Goal: Task Accomplishment & Management: Manage account settings

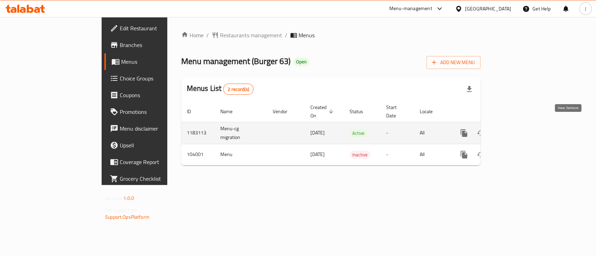
click at [517, 130] on icon "enhanced table" at bounding box center [514, 133] width 6 height 6
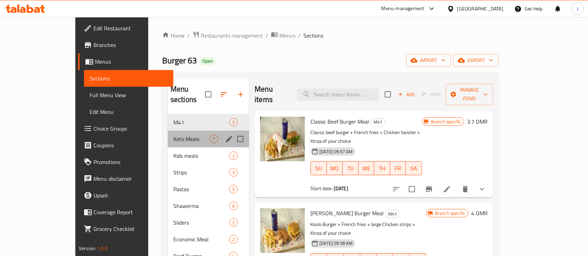
click at [168, 133] on div "Keto Meals 7" at bounding box center [208, 139] width 81 height 17
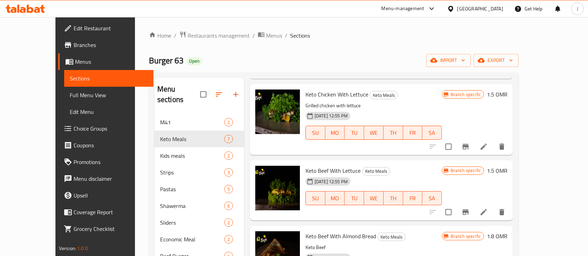
scroll to position [140, 0]
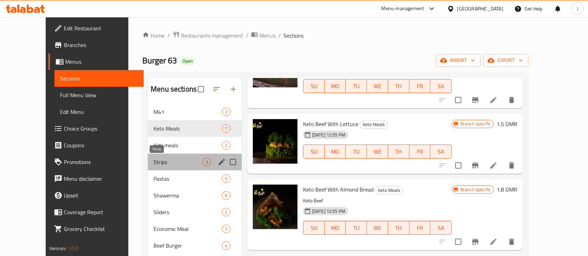
click at [154, 159] on span "Strips" at bounding box center [178, 162] width 49 height 8
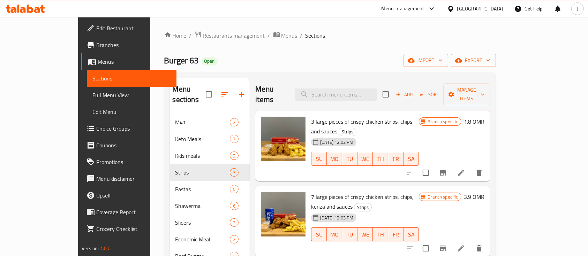
drag, startPoint x: 466, startPoint y: 113, endPoint x: 456, endPoint y: 117, distance: 9.7
click at [419, 117] on h6 "3 large pieces of crispy chicken strips, chips and sauces Strips" at bounding box center [365, 127] width 108 height 20
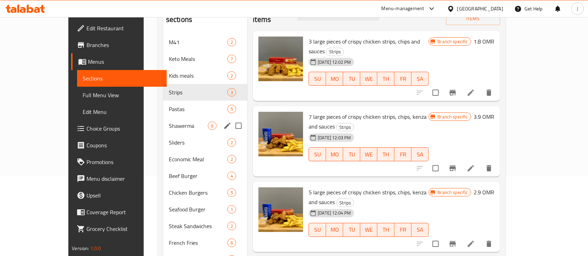
scroll to position [93, 0]
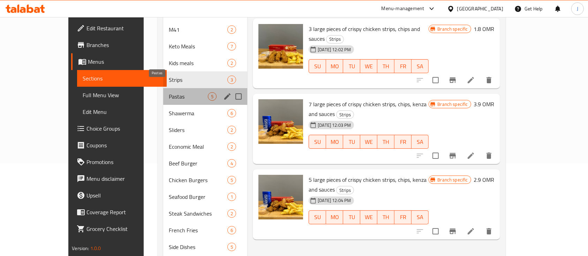
click at [169, 92] on span "Pastas" at bounding box center [188, 96] width 39 height 8
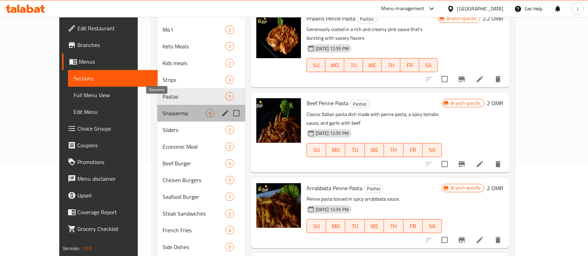
click at [163, 109] on span "Shawerma" at bounding box center [184, 113] width 43 height 8
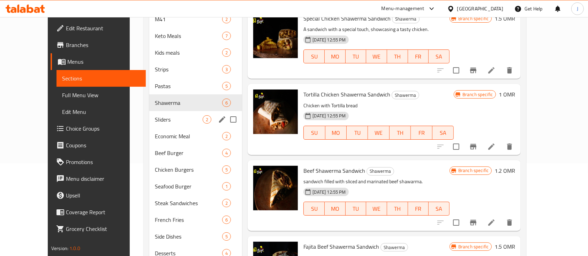
click at [150, 113] on div "Sliders 2" at bounding box center [195, 119] width 93 height 17
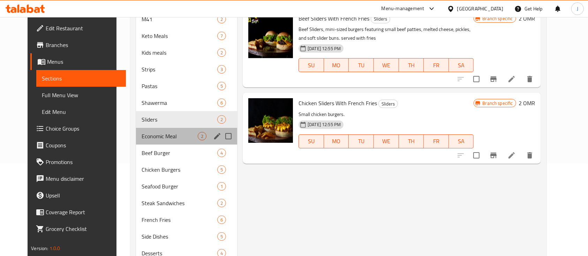
click at [151, 128] on div "Economic Meal 2" at bounding box center [186, 136] width 101 height 17
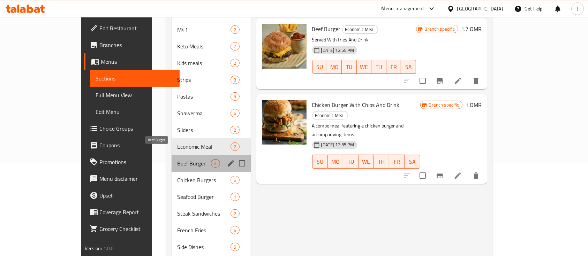
click at [177, 159] on span "Beef Burger" at bounding box center [194, 163] width 34 height 8
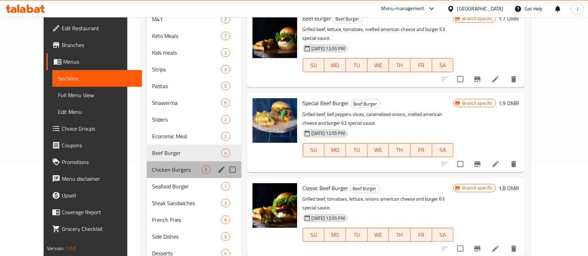
click at [156, 163] on div "Chicken Burgers 5" at bounding box center [194, 170] width 95 height 17
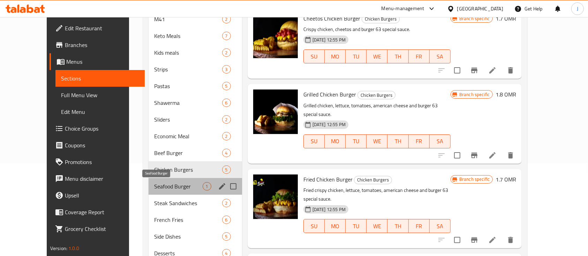
click at [157, 183] on span "Seafood Burger" at bounding box center [178, 187] width 48 height 8
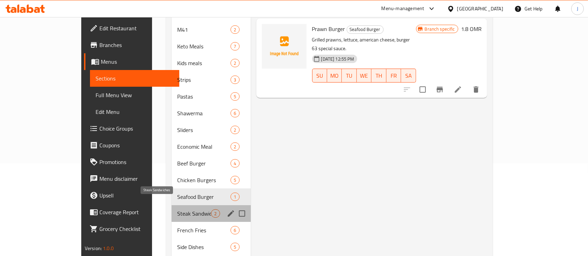
click at [177, 210] on span "Steak Sandwiches" at bounding box center [194, 214] width 34 height 8
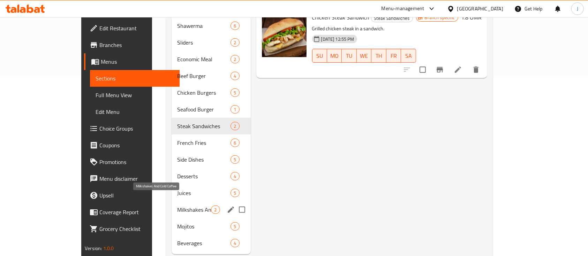
scroll to position [187, 0]
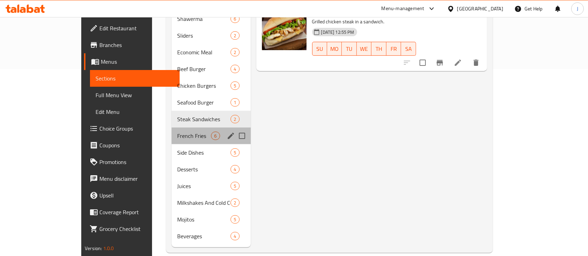
click at [172, 128] on div "French Fries 6" at bounding box center [211, 136] width 79 height 17
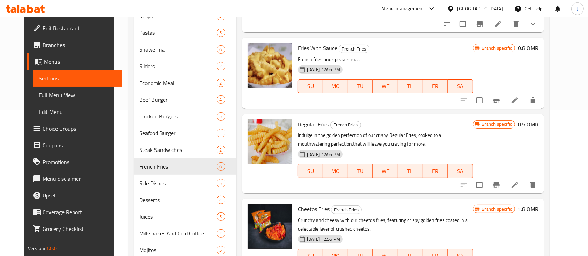
scroll to position [187, 0]
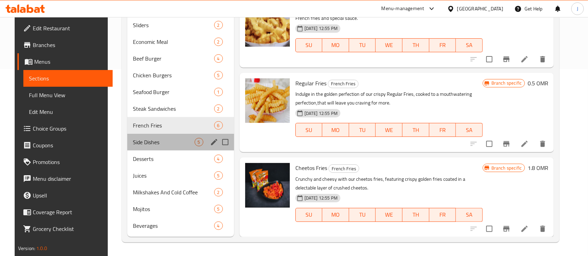
click at [154, 137] on div "Side Dishes 5" at bounding box center [180, 142] width 107 height 17
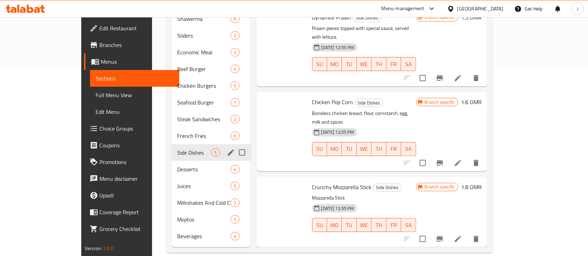
scroll to position [52, 0]
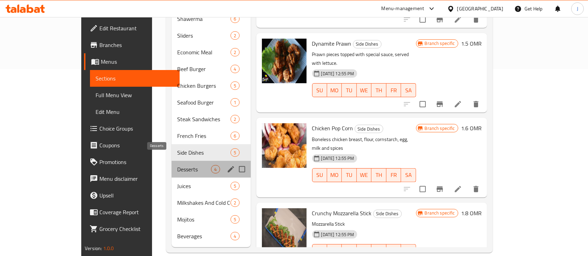
click at [177, 165] on span "Desserts" at bounding box center [194, 169] width 34 height 8
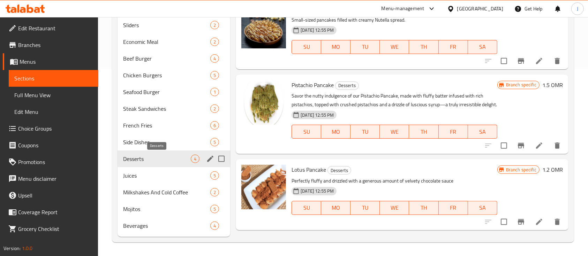
scroll to position [2, 0]
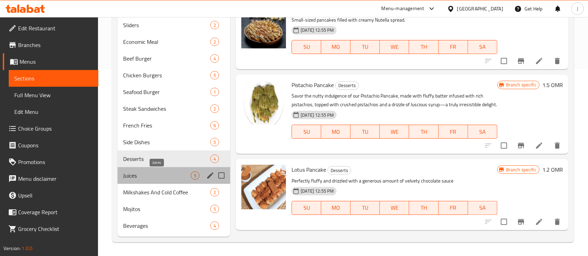
click at [154, 175] on span "Juices" at bounding box center [157, 176] width 68 height 8
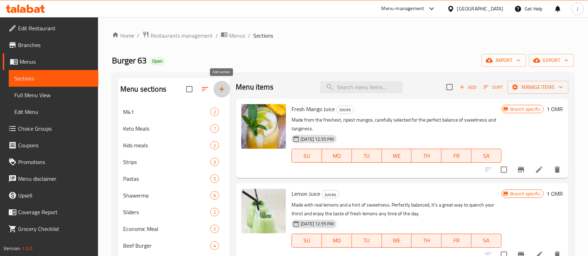
click at [223, 85] on icon "button" at bounding box center [222, 89] width 8 height 8
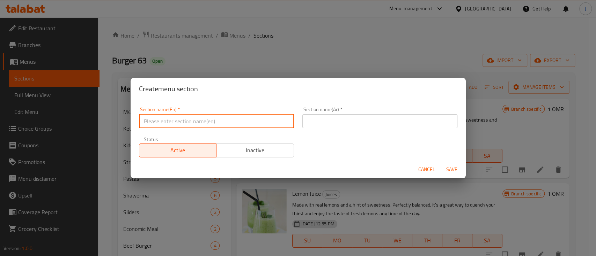
click at [178, 116] on input "text" at bounding box center [216, 121] width 155 height 14
type input "Tortila Wraps"
click at [325, 116] on input "text" at bounding box center [379, 121] width 155 height 14
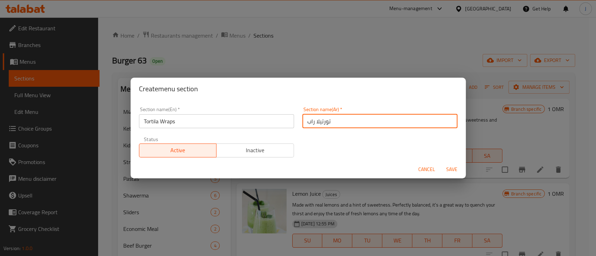
type input "تورتيلا راب"
click at [204, 120] on input "Tortila Wraps" at bounding box center [216, 121] width 155 height 14
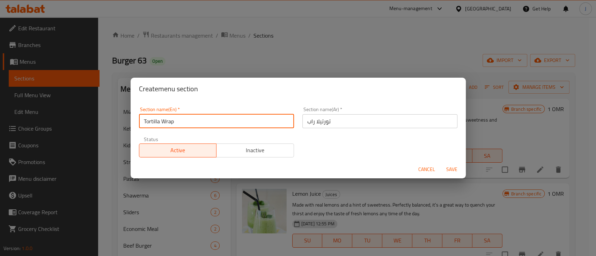
type input "Tortilla Wrap"
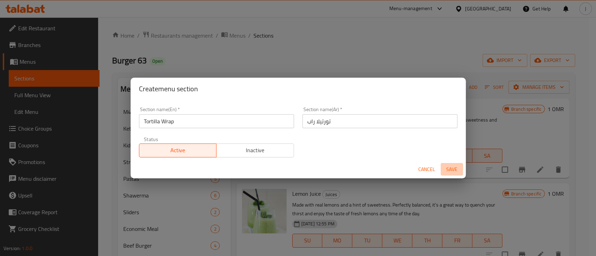
click at [456, 171] on span "Save" at bounding box center [451, 169] width 17 height 9
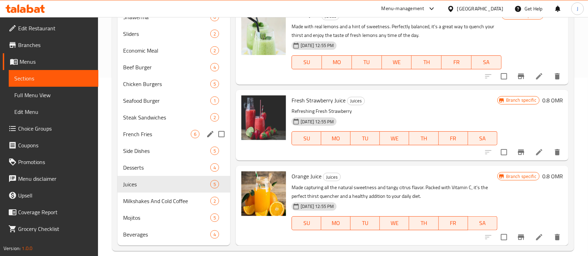
scroll to position [187, 0]
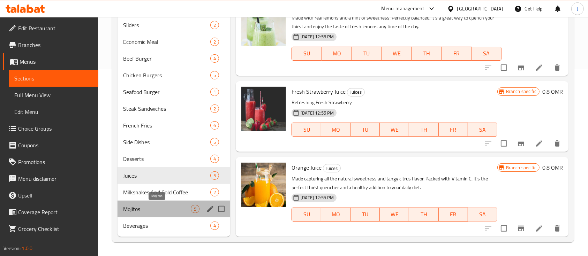
click at [165, 208] on span "Mojitos" at bounding box center [157, 209] width 68 height 8
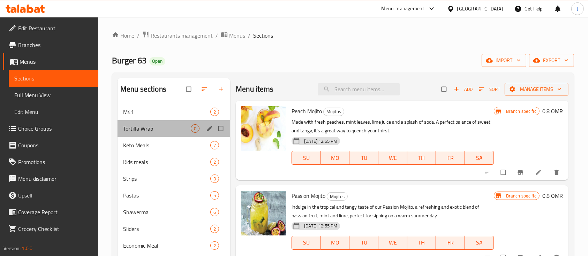
click at [163, 136] on div "Tortilla Wrap 0" at bounding box center [174, 128] width 113 height 17
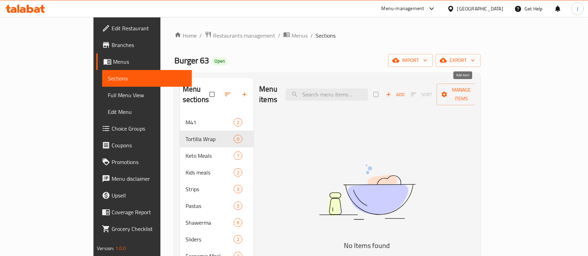
click at [405, 91] on span "Add" at bounding box center [395, 95] width 19 height 8
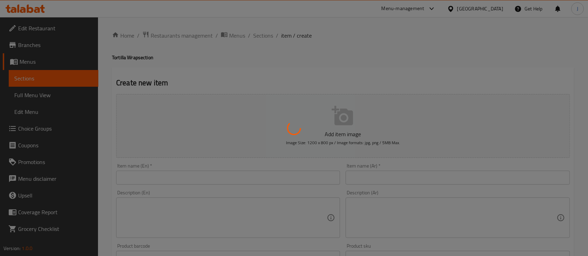
click at [386, 178] on div at bounding box center [294, 128] width 588 height 256
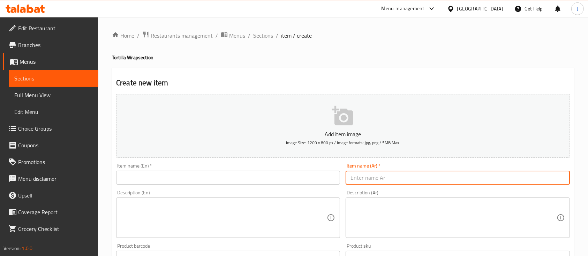
click at [381, 175] on input "text" at bounding box center [458, 178] width 224 height 14
paste input "كباب الدجاج كباب الدجاج بخبز التروتيلا الهش مع البقدونس والصوص الخاص 1.400"
drag, startPoint x: 504, startPoint y: 179, endPoint x: 367, endPoint y: 181, distance: 136.5
click at [367, 181] on input "كباب الدجاج كباب الدجاج بخبز التروتيلا الهش مع البقدونس والصوص الخاص 1.400" at bounding box center [458, 178] width 224 height 14
type input "كباب الدجاج 1.400"
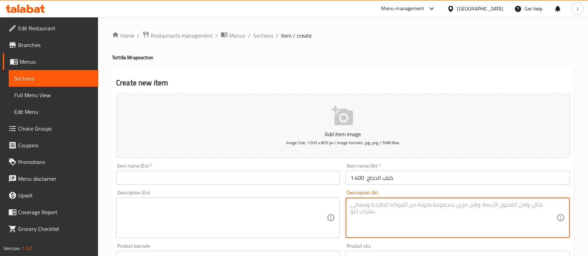
click at [367, 211] on textarea at bounding box center [454, 218] width 206 height 33
paste textarea "كباب الدجاج بخبز التروتيلا الهش مع البقدونس والصوص الخاص"
type textarea "كباب الدجاج بخبز التروتيلا الهش مع البقدونس والصوص الخاص"
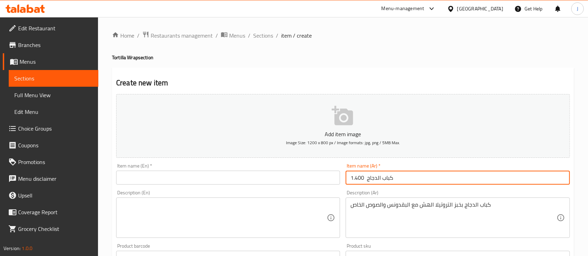
click at [364, 178] on input "كباب الدجاج 1.400" at bounding box center [458, 178] width 224 height 14
click at [360, 178] on input "كباب الدجاج 1.400" at bounding box center [458, 178] width 224 height 14
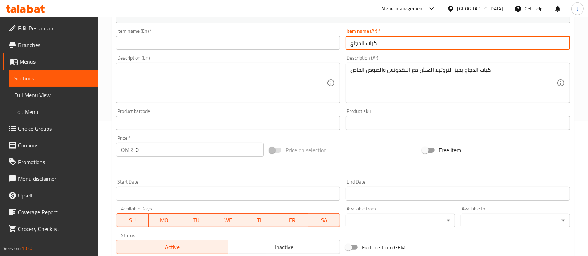
scroll to position [140, 0]
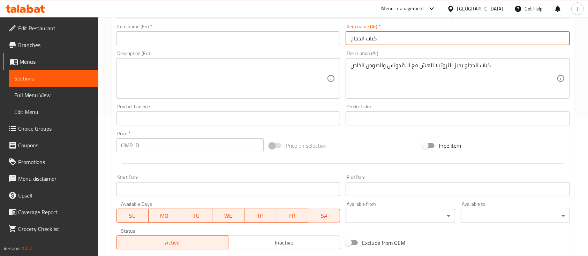
type input "كباب الدجاج"
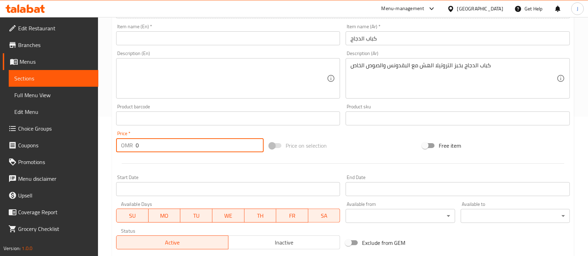
click at [169, 145] on input "0" at bounding box center [200, 146] width 128 height 14
paste input "1.40"
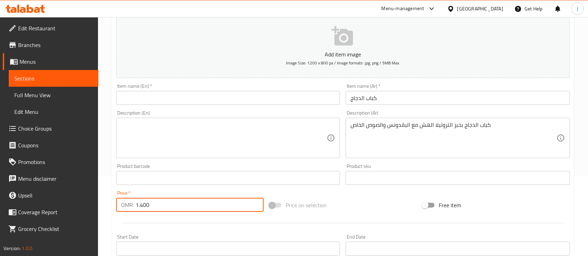
scroll to position [46, 0]
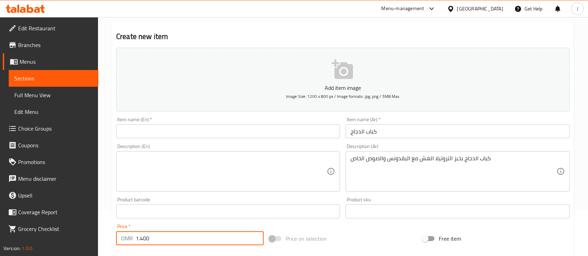
type input "1.400"
click at [387, 137] on input "كباب الدجاج" at bounding box center [458, 132] width 224 height 14
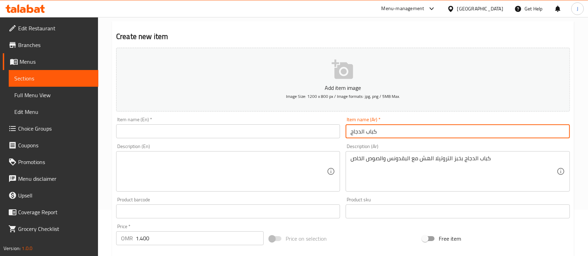
click at [185, 125] on input "text" at bounding box center [228, 132] width 224 height 14
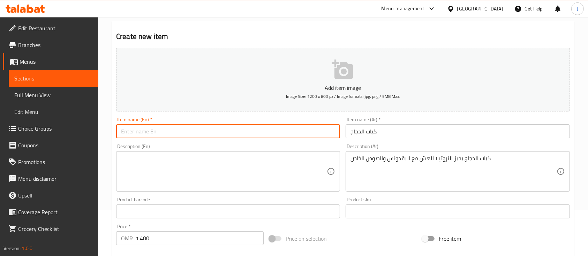
paste input "Chicken kebab"
type input "Chicken kebab"
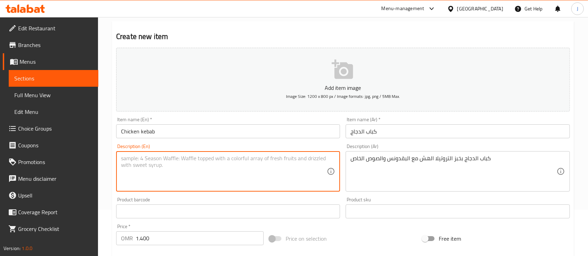
click at [213, 169] on textarea at bounding box center [224, 171] width 206 height 33
paste textarea "Chicken kebab in crispy tortilla bread with parsley and special sauce"
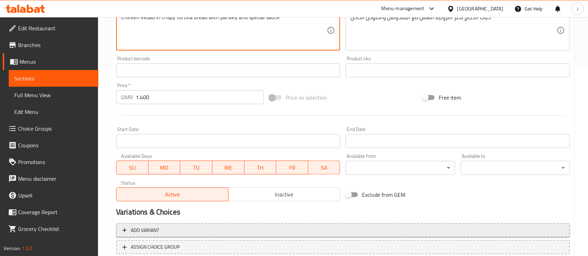
scroll to position [232, 0]
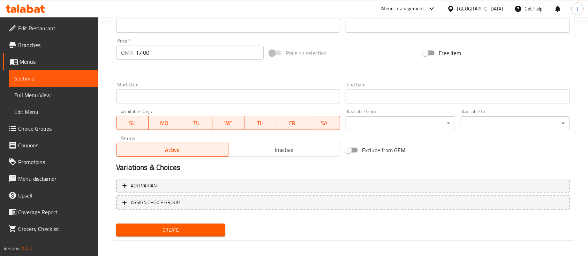
type textarea "Chicken kebab in crispy tortilla bread with parsley and special sauce"
click at [201, 225] on button "Create" at bounding box center [170, 230] width 109 height 13
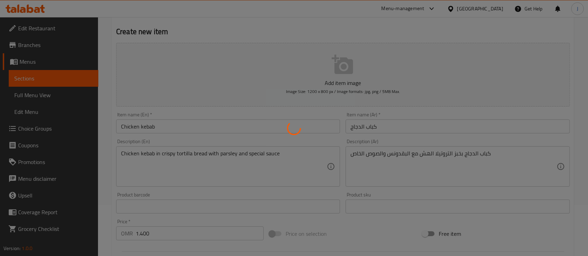
scroll to position [46, 0]
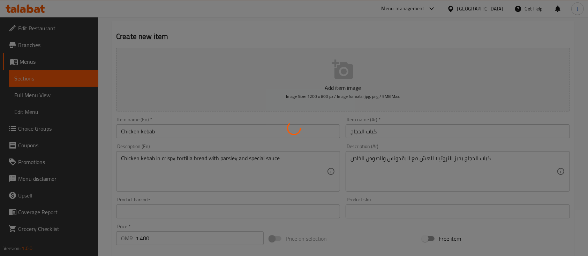
type input "0"
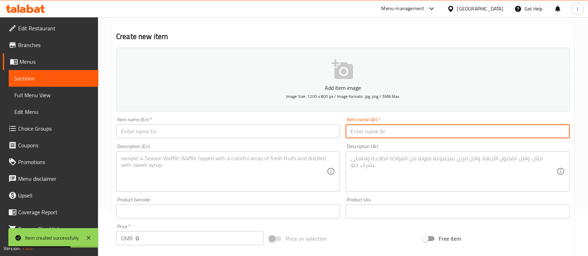
click at [445, 135] on input "text" at bounding box center [458, 132] width 224 height 14
paste input "كباب اللحم كباب اللحم بخبز التروتيلا الهش مع البقدونس والصوص الخاص 1.400"
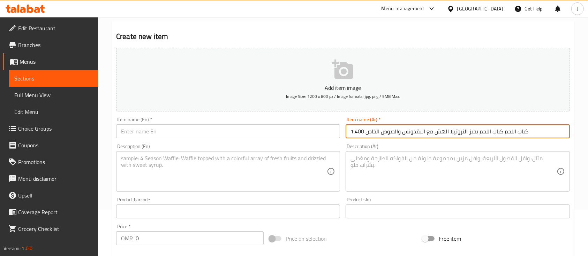
drag, startPoint x: 503, startPoint y: 131, endPoint x: 368, endPoint y: 126, distance: 134.8
click at [368, 126] on input "كباب اللحم كباب اللحم بخبز التروتيلا الهش مع البقدونس والصوص الخاص 1.400" at bounding box center [458, 132] width 224 height 14
type input "كباب اللحم 1.400"
click at [375, 167] on textarea at bounding box center [454, 171] width 206 height 33
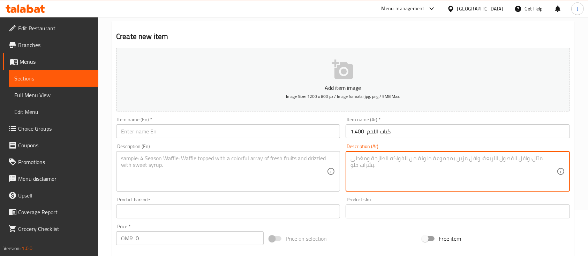
paste textarea "كباب اللحم بخبز التروتيلا الهش مع البقدونس والصوص الخاص"
type textarea "كباب اللحم بخبز التروتيلا الهش مع البقدونس والصوص الخاص"
click at [358, 133] on input "كباب اللحم 1.400" at bounding box center [458, 132] width 224 height 14
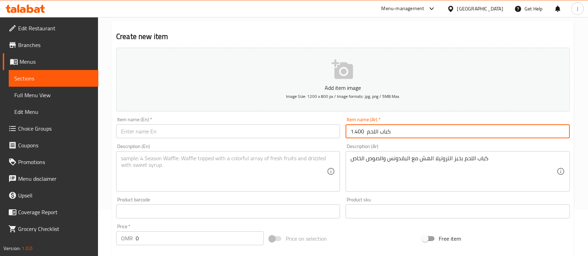
click at [358, 133] on input "كباب اللحم 1.400" at bounding box center [458, 132] width 224 height 14
type input "كباب اللحم"
click at [174, 245] on input "0" at bounding box center [200, 239] width 128 height 14
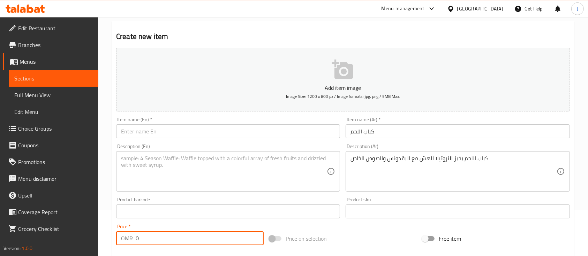
paste input "1.40"
type input "1.400"
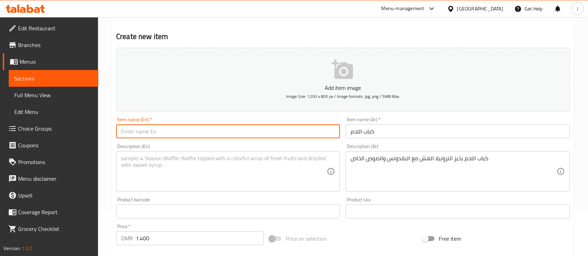
click at [181, 129] on input "text" at bounding box center [228, 132] width 224 height 14
paste input "Lamb Kebab"
click at [129, 130] on input "Lamb Kebab" at bounding box center [228, 132] width 224 height 14
type input "Beef Kebab"
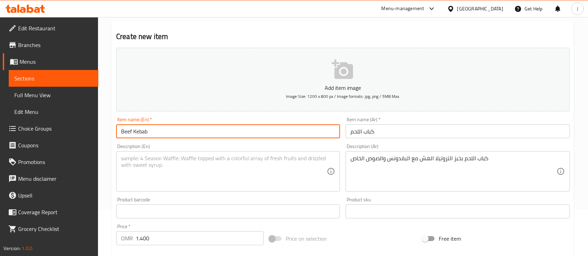
click at [251, 172] on textarea at bounding box center [224, 171] width 206 height 33
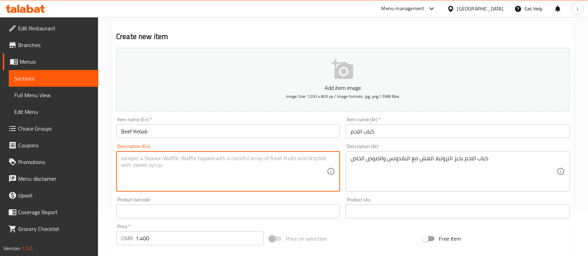
paste textarea "Lamb kebab in crispy tortilla bread with parsley and special sauce"
click at [124, 132] on input "Beef Kebab" at bounding box center [228, 132] width 224 height 14
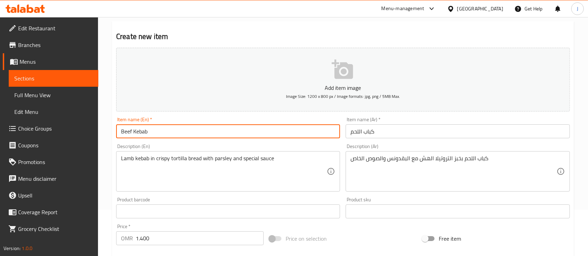
click at [124, 132] on input "Beef Kebab" at bounding box center [228, 132] width 224 height 14
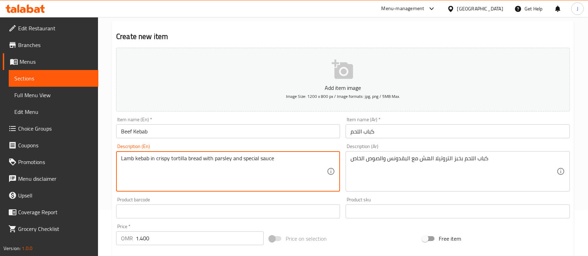
drag, startPoint x: 129, startPoint y: 159, endPoint x: 126, endPoint y: 163, distance: 5.7
click at [126, 163] on textarea "Lamb kebab in crispy tortilla bread with parsley and special sauce" at bounding box center [224, 171] width 206 height 33
paste textarea "Beef"
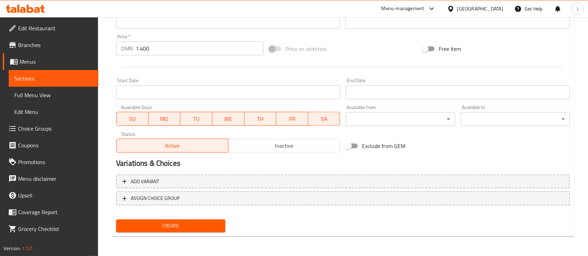
type textarea "Beef kebab in crispy tortilla bread with parsley and special sauce"
drag, startPoint x: 187, startPoint y: 228, endPoint x: 191, endPoint y: 228, distance: 3.8
click at [188, 228] on span "Create" at bounding box center [171, 226] width 98 height 9
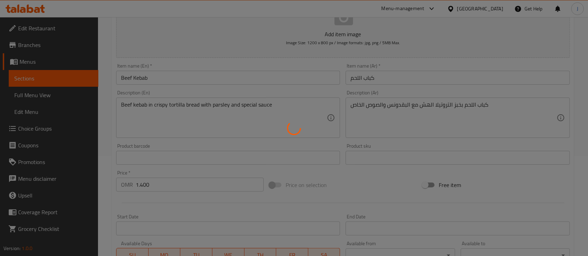
scroll to position [50, 0]
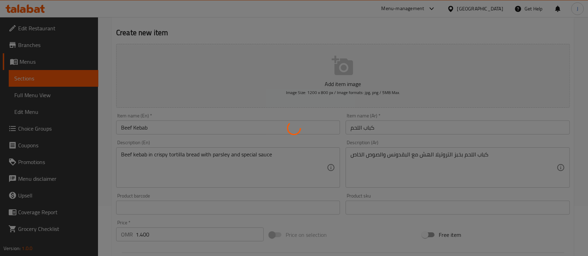
type input "0"
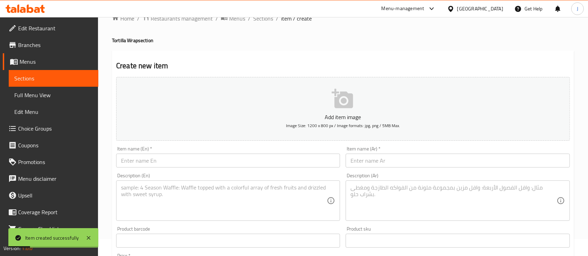
scroll to position [0, 0]
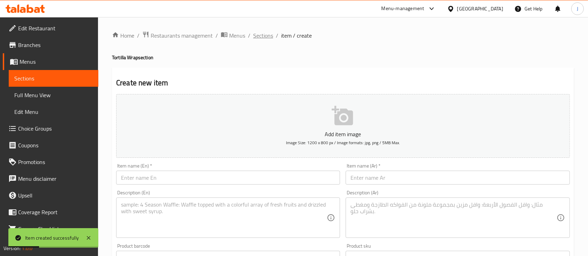
click at [263, 39] on span "Sections" at bounding box center [263, 35] width 20 height 8
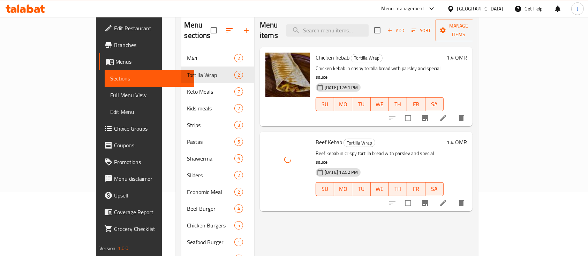
scroll to position [46, 0]
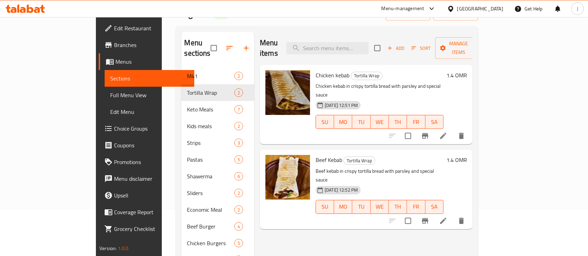
drag, startPoint x: 443, startPoint y: 140, endPoint x: 438, endPoint y: 140, distance: 5.2
click at [443, 155] on h6 "Beef Kebab Tortilla Wrap" at bounding box center [380, 160] width 128 height 10
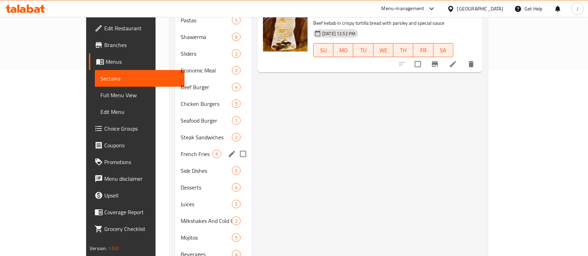
scroll to position [204, 0]
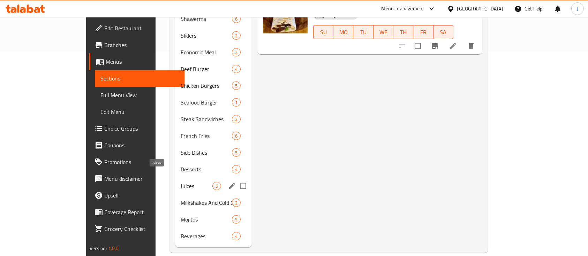
click at [181, 182] on span "Juices" at bounding box center [197, 186] width 32 height 8
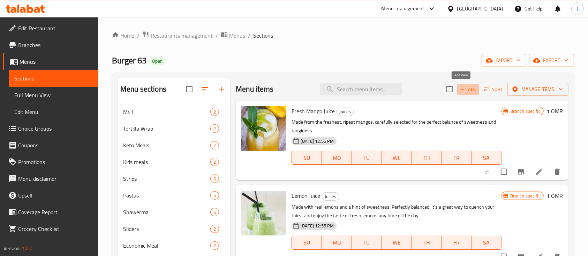
click at [461, 90] on span "Add" at bounding box center [468, 89] width 19 height 8
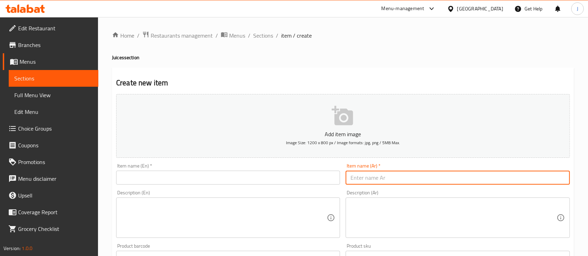
click at [353, 178] on input "text" at bounding box center [458, 178] width 224 height 14
paste input "عصير الكركديه عصير الكركديه الطازج مع اوراق النعناع 1 ريال"
drag, startPoint x: 451, startPoint y: 179, endPoint x: 365, endPoint y: 183, distance: 85.6
click at [365, 183] on input "عصير الكركديه عصير الكركديه الطازج مع اوراق النعناع 1 ريال" at bounding box center [458, 178] width 224 height 14
type input "عصير الكركديه 1 ريال"
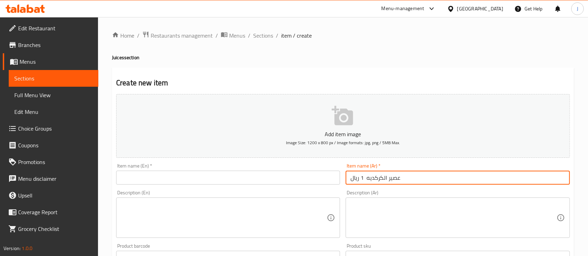
click at [365, 207] on textarea at bounding box center [454, 218] width 206 height 33
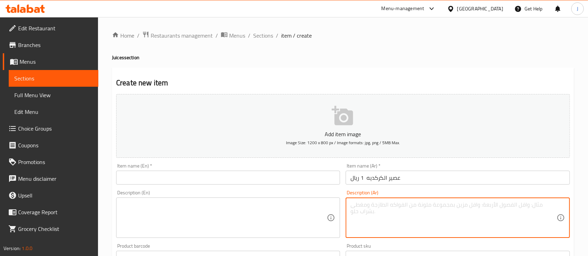
paste textarea "عصير الكركديه الطازج مع اوراق النعناع"
type textarea "عصير الكركديه الطازج مع اوراق النعناع"
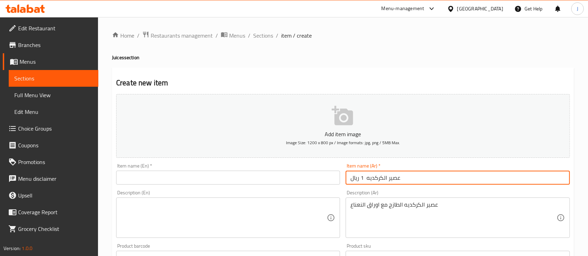
drag, startPoint x: 363, startPoint y: 178, endPoint x: 346, endPoint y: 179, distance: 17.1
click at [346, 179] on input "عصير الكركديه 1 ريال" at bounding box center [458, 178] width 224 height 14
click at [363, 180] on input "عصير الكركديه 1 ريال" at bounding box center [458, 178] width 224 height 14
drag, startPoint x: 359, startPoint y: 180, endPoint x: 343, endPoint y: 179, distance: 15.7
click at [343, 179] on div "Item name (Ar)   * عصير الكركديه ريال Item name (Ar) *" at bounding box center [458, 174] width 230 height 27
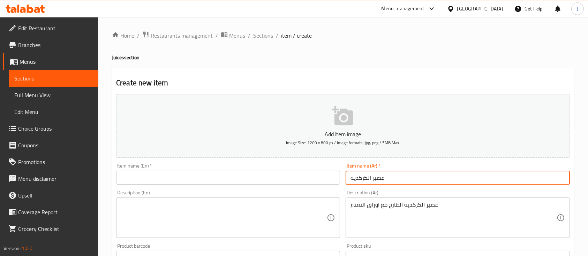
type input "عصير الكركديه"
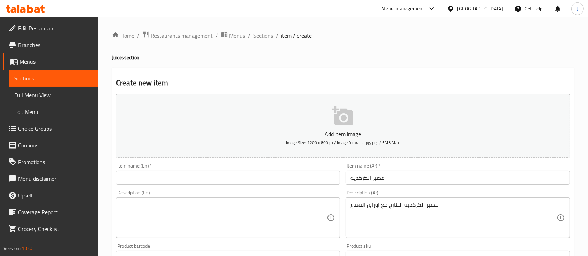
click at [441, 186] on div "Item name (Ar)   * عصير الكركديه Item name (Ar) *" at bounding box center [458, 174] width 230 height 27
click at [267, 37] on span "Sections" at bounding box center [263, 35] width 20 height 8
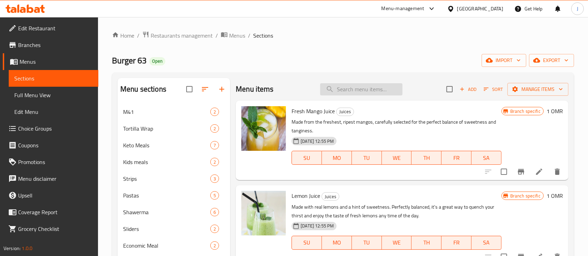
click at [347, 88] on input "search" at bounding box center [361, 89] width 82 height 12
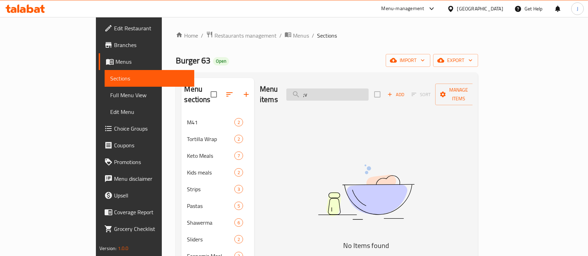
type input ";"
type input "ك"
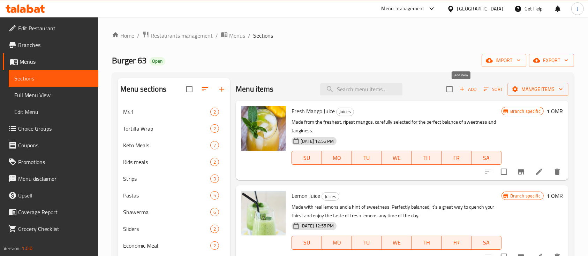
click at [461, 92] on span "Add" at bounding box center [468, 89] width 19 height 8
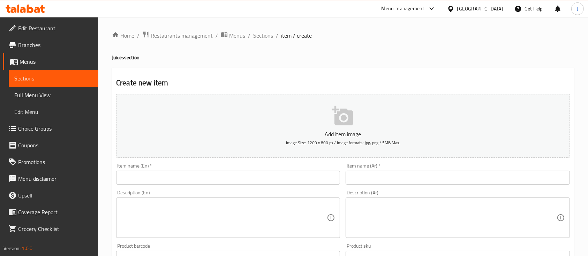
click at [271, 37] on span "Sections" at bounding box center [263, 35] width 20 height 8
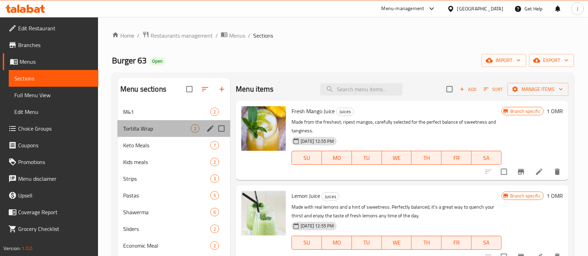
click at [165, 134] on div "Tortilla Wrap 2" at bounding box center [174, 128] width 113 height 17
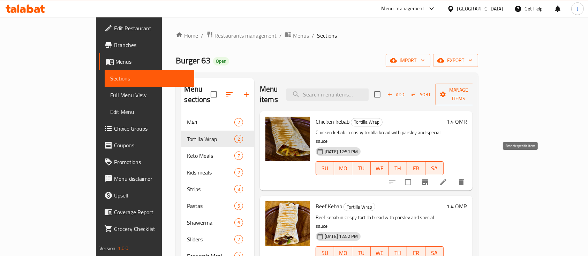
click at [429, 180] on icon "Branch-specific-item" at bounding box center [425, 183] width 6 height 6
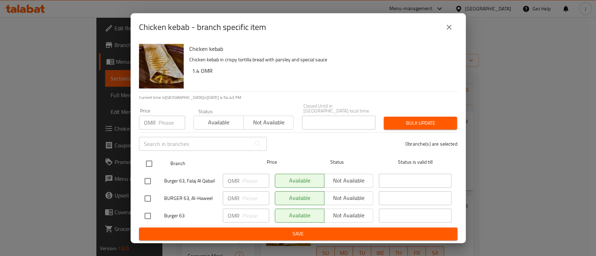
click at [153, 162] on input "checkbox" at bounding box center [149, 164] width 15 height 15
checkbox input "true"
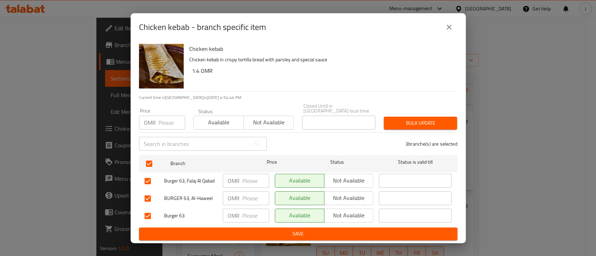
click at [344, 181] on span "Not available" at bounding box center [349, 181] width 44 height 10
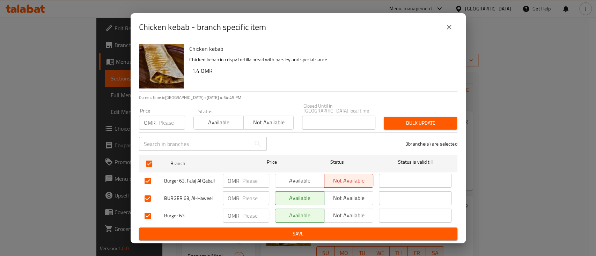
click at [347, 197] on span "Not available" at bounding box center [349, 198] width 44 height 10
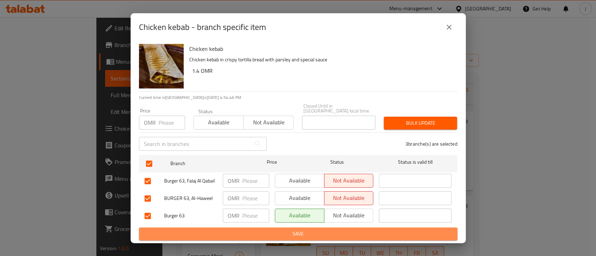
click at [343, 234] on span "Save" at bounding box center [297, 234] width 307 height 9
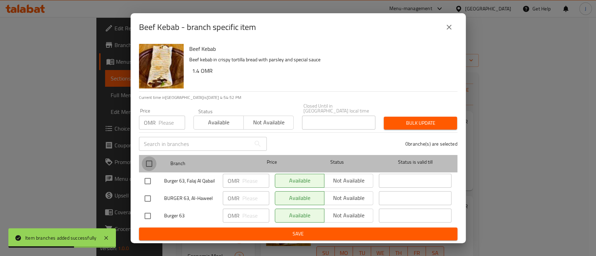
click at [149, 161] on input "checkbox" at bounding box center [149, 164] width 15 height 15
checkbox input "true"
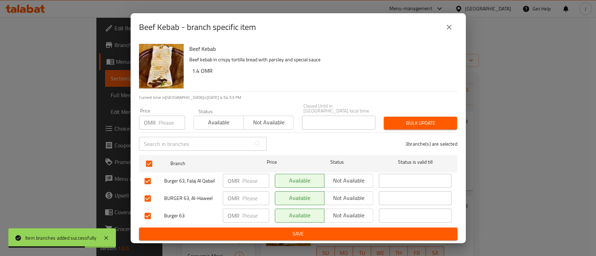
click at [345, 180] on span "Not available" at bounding box center [349, 181] width 44 height 10
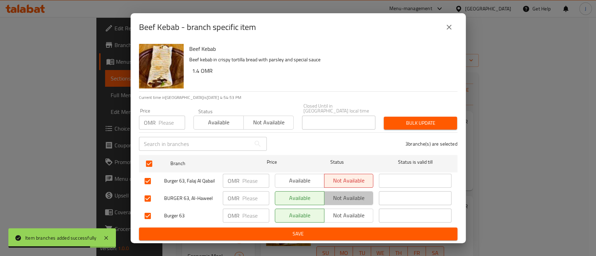
drag, startPoint x: 343, startPoint y: 195, endPoint x: 340, endPoint y: 208, distance: 13.3
click at [343, 195] on span "Not available" at bounding box center [349, 198] width 44 height 10
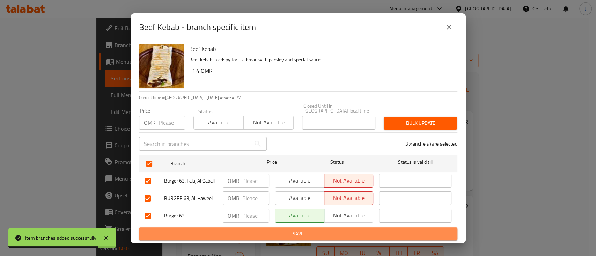
click at [334, 233] on span "Save" at bounding box center [297, 234] width 307 height 9
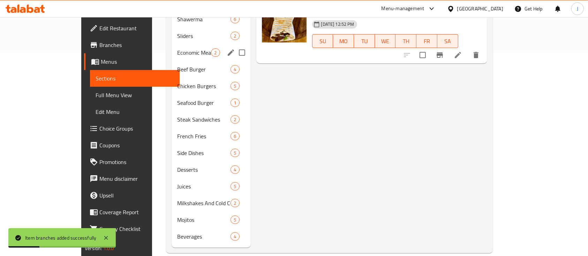
scroll to position [204, 0]
click at [177, 182] on span "Juices" at bounding box center [194, 186] width 34 height 8
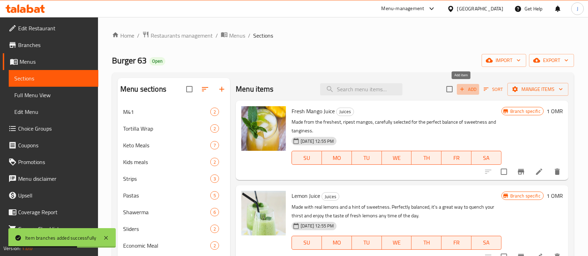
click at [467, 88] on span "Add" at bounding box center [468, 89] width 19 height 8
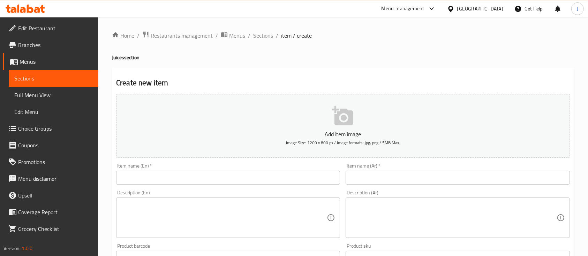
click at [454, 172] on input "text" at bounding box center [458, 178] width 224 height 14
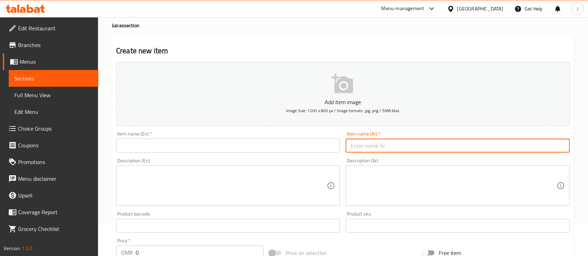
scroll to position [46, 0]
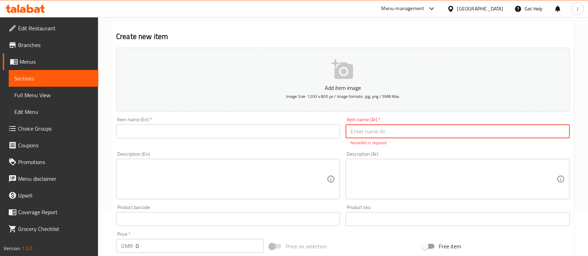
click at [209, 177] on textarea at bounding box center [224, 179] width 206 height 33
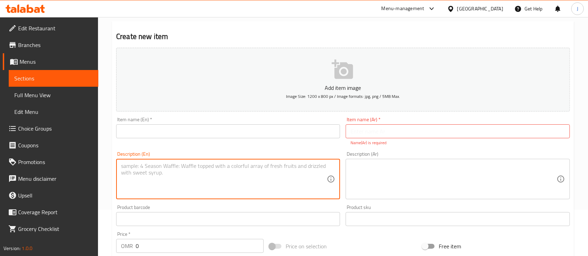
paste textarea "Large Hibiscus Juice Fresh hibiscus juice with mint leaves 1 riyal"
click at [147, 165] on textarea "Large Hibiscus Juice Fresh hibiscus juice with mint leaves 1 riyal" at bounding box center [224, 179] width 206 height 33
type textarea "Fresh hibiscus juice with mint leaves 1 riyal"
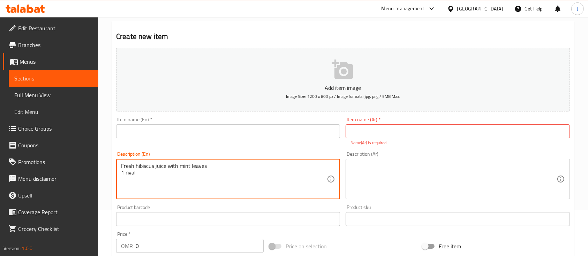
click at [156, 132] on input "text" at bounding box center [228, 132] width 224 height 14
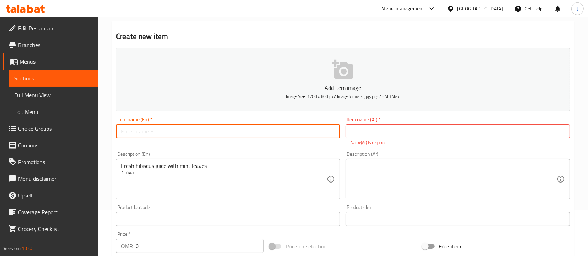
paste input "Large Hibiscus Juice"
type input "Large Hibiscus Juice"
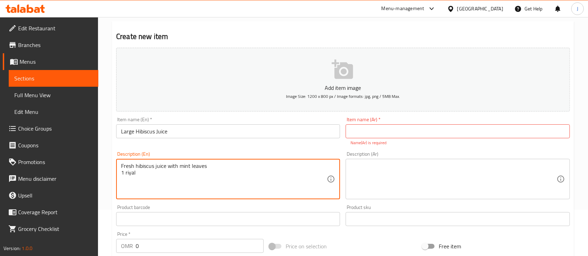
drag, startPoint x: 137, startPoint y: 175, endPoint x: 105, endPoint y: 175, distance: 32.5
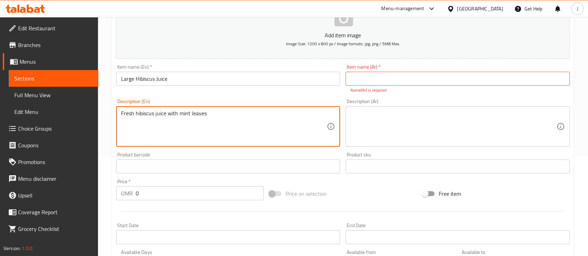
scroll to position [140, 0]
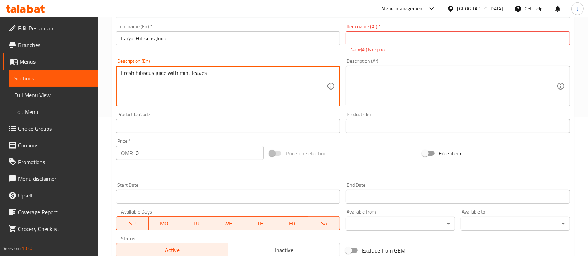
type textarea "Fresh hibiscus juice with mint leaves"
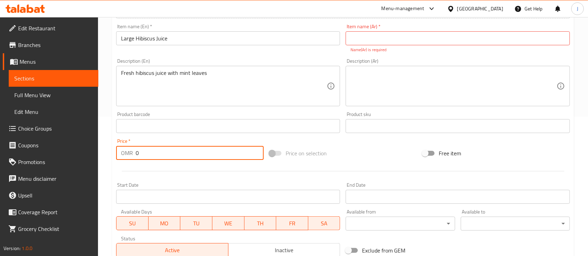
drag, startPoint x: 143, startPoint y: 149, endPoint x: 130, endPoint y: 151, distance: 12.7
click at [130, 151] on div "OMR 0 Price *" at bounding box center [190, 153] width 148 height 14
type input "1"
click at [370, 85] on textarea at bounding box center [454, 86] width 206 height 33
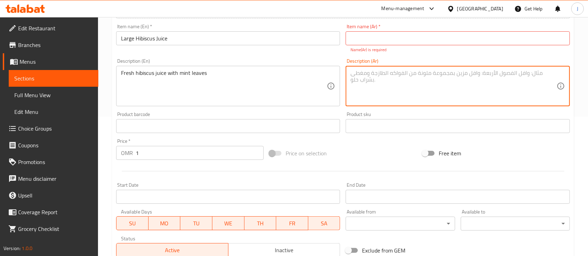
paste textarea "عصير الكركديه كبير عصير الكركديه الطازج مع اوراق النعناع 1 ريال"
click at [372, 74] on textarea "عصير الكركديه كبير عصير الكركديه الطازج مع اوراق النعناع 1 ريال" at bounding box center [454, 86] width 206 height 33
type textarea "عصير الكركديه الطازج مع اوراق النعناع 1 ريال"
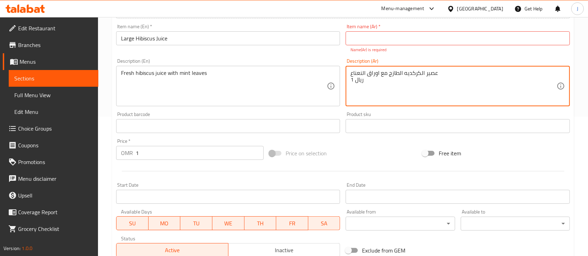
click at [378, 38] on input "text" at bounding box center [458, 38] width 224 height 14
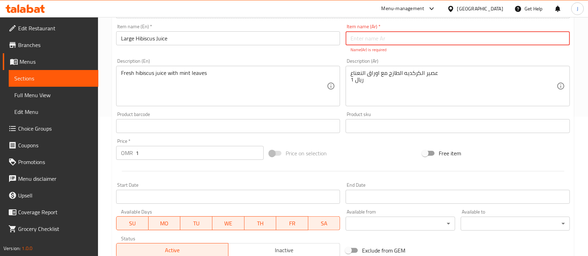
paste input "عصير الكركديه كبير"
type input "عصير الكركديه كبير"
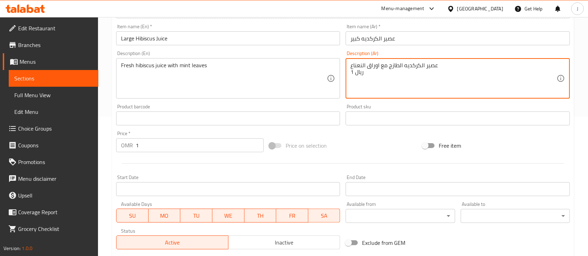
drag, startPoint x: 369, startPoint y: 83, endPoint x: 349, endPoint y: 83, distance: 19.5
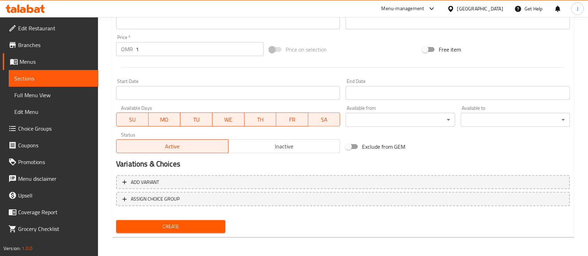
scroll to position [237, 0]
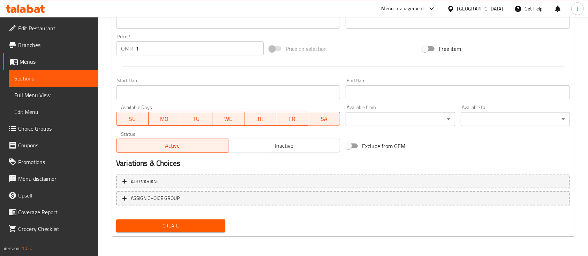
type textarea "عصير الكركديه الطازج مع اوراق النعناع"
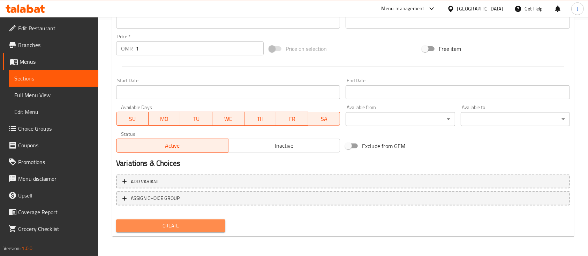
drag, startPoint x: 194, startPoint y: 228, endPoint x: 204, endPoint y: 224, distance: 10.0
click at [195, 227] on span "Create" at bounding box center [171, 226] width 98 height 9
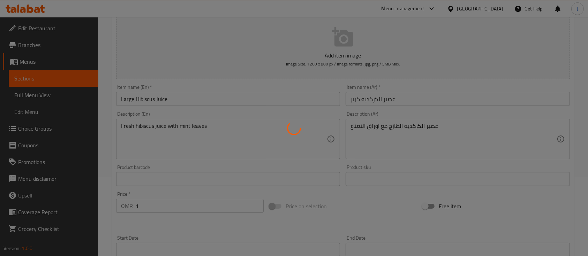
scroll to position [50, 0]
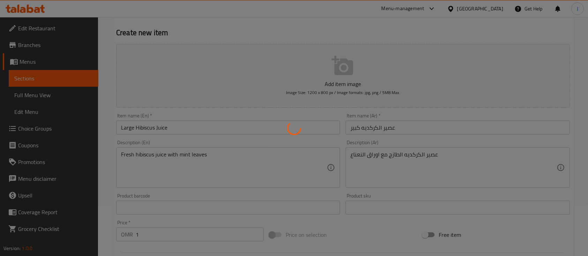
type input "0"
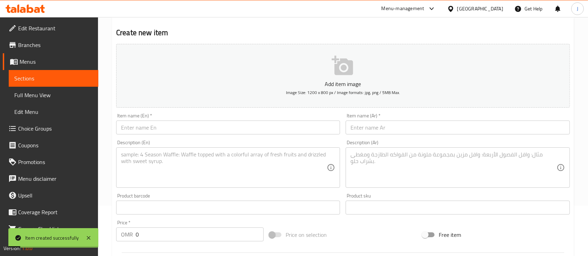
click at [235, 126] on input "text" at bounding box center [228, 128] width 224 height 14
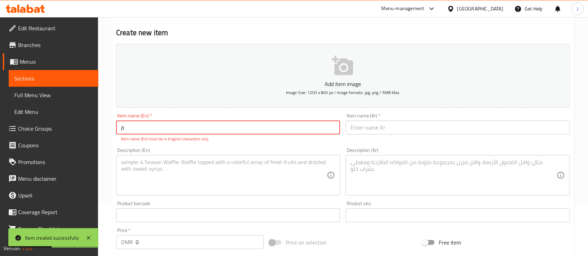
type input "ٍ"
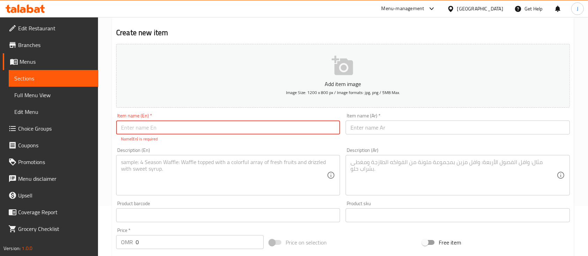
click at [434, 158] on div "Description (Ar)" at bounding box center [458, 175] width 224 height 40
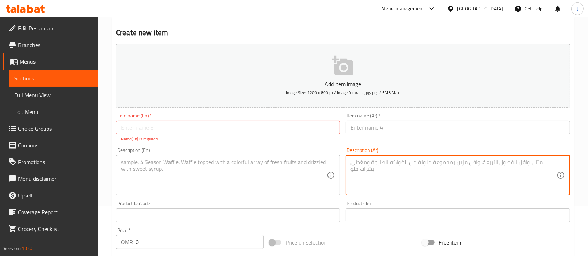
paste textarea "عصير الكركديه عصير الكركديه الطازج الحجم الصغير مع اوراق النعناع"
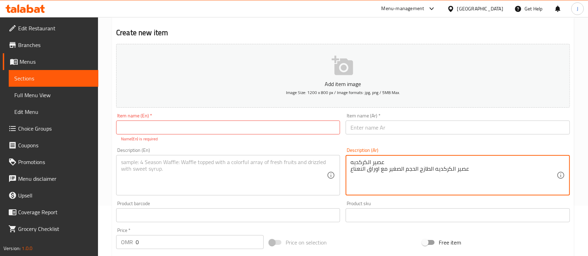
type textarea "عصير الكركديه عصير الكركديه الطازج الحجم الصغير مع اوراق النعناع"
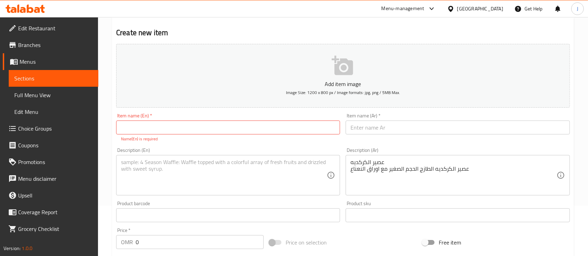
click at [224, 154] on div "Description (En) Description (En)" at bounding box center [228, 172] width 224 height 48
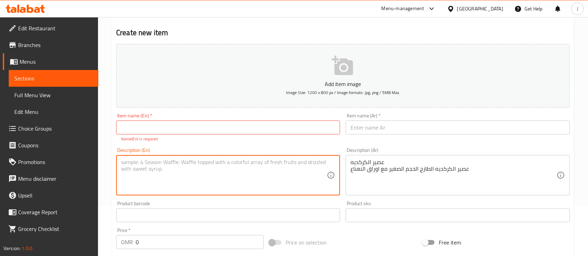
click at [222, 165] on textarea at bounding box center [224, 175] width 206 height 33
paste textarea "Hibiscus Juice Fresh small-sized hibiscus juice with mint leaves."
type textarea "Hibiscus Juice Fresh small-sized hibiscus juice with mint leaves."
click at [179, 242] on input "0" at bounding box center [200, 243] width 128 height 14
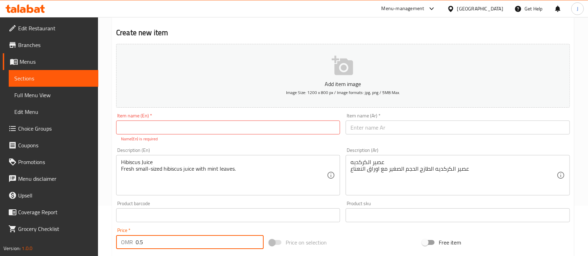
type input "0.5"
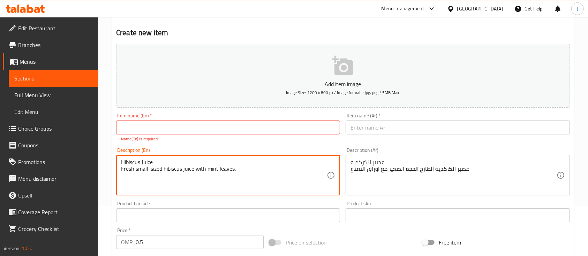
click at [146, 162] on textarea "Hibiscus Juice Fresh small-sized hibiscus juice with mint leaves." at bounding box center [224, 175] width 206 height 33
type textarea "Fresh small-sized hibiscus juice with mint leaves."
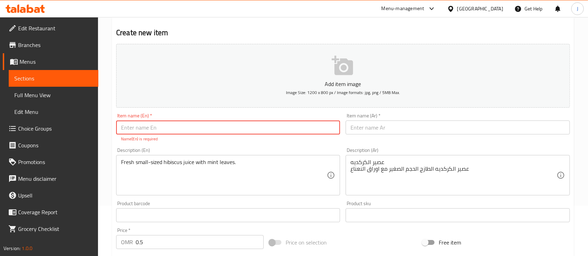
click at [156, 131] on input "text" at bounding box center [228, 128] width 224 height 14
paste input "Hibiscus Juice"
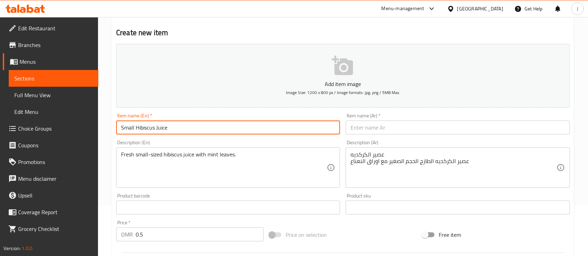
type input "Small Hibiscus Juice"
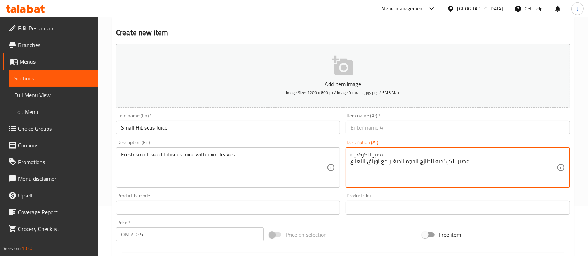
drag, startPoint x: 386, startPoint y: 154, endPoint x: 351, endPoint y: 154, distance: 34.9
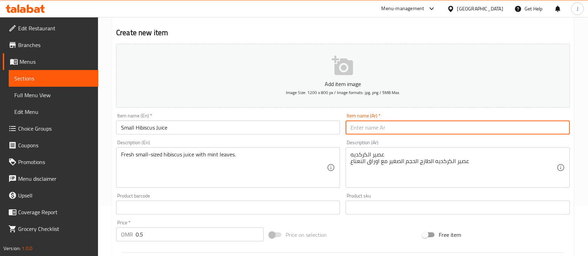
click at [373, 126] on input "text" at bounding box center [458, 128] width 224 height 14
paste input "عصير الكركديه"
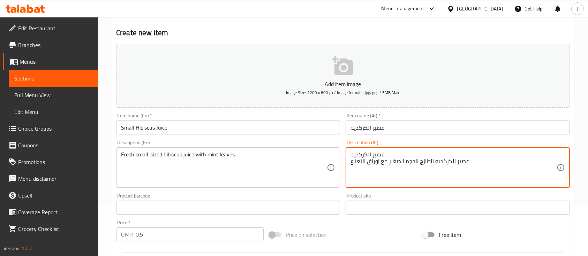
drag, startPoint x: 400, startPoint y: 162, endPoint x: 389, endPoint y: 163, distance: 10.8
click at [389, 163] on textarea "عصير الكركديه عصير الكركديه الطازج الحجم الصغير مع اوراق النعناع" at bounding box center [454, 167] width 206 height 33
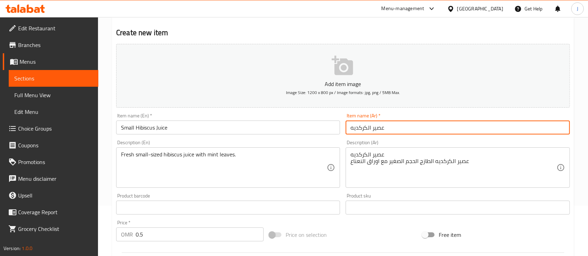
click at [402, 124] on input "عصير الكركديه" at bounding box center [458, 128] width 224 height 14
paste input "صغير"
type input "عصير الكركديه صغير"
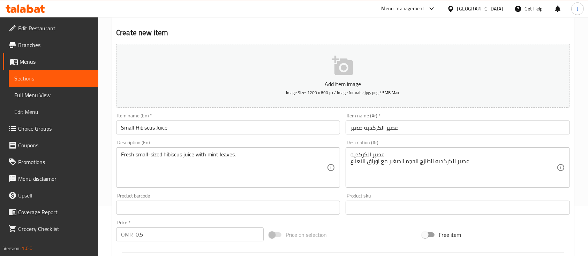
click at [285, 142] on div "Description (En) Fresh small-sized hibiscus juice with mint leaves. Description…" at bounding box center [228, 164] width 224 height 48
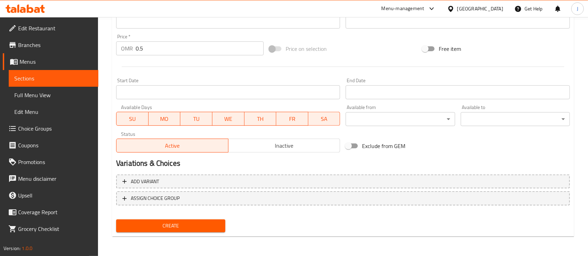
click at [199, 225] on span "Create" at bounding box center [171, 226] width 98 height 9
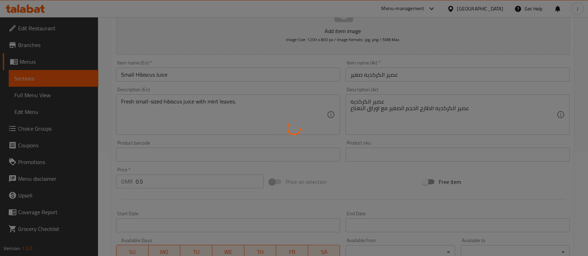
scroll to position [0, 0]
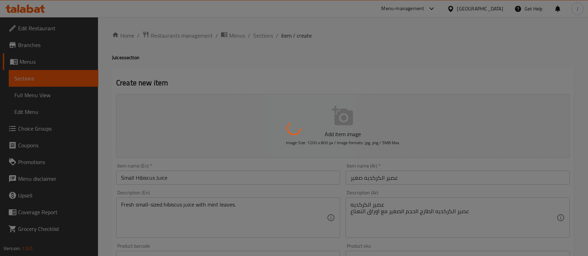
type input "0"
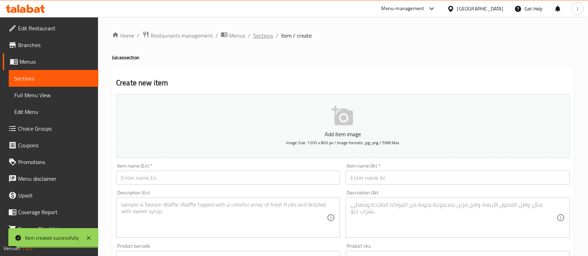
click at [268, 32] on span "Sections" at bounding box center [263, 35] width 20 height 8
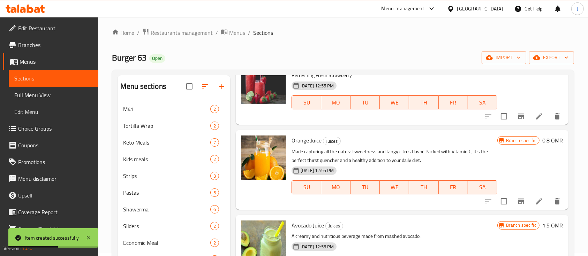
scroll to position [204, 0]
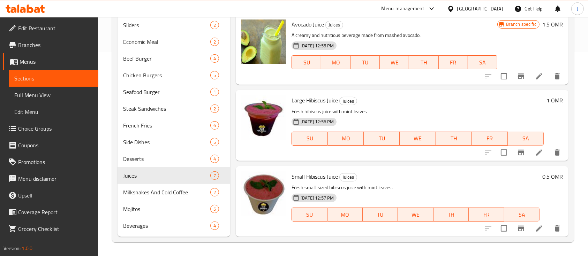
drag, startPoint x: 441, startPoint y: 113, endPoint x: 449, endPoint y: 114, distance: 8.8
click at [445, 113] on p "Fresh hibiscus juice with mint leaves" at bounding box center [418, 111] width 252 height 9
click at [517, 153] on icon "Branch-specific-item" at bounding box center [521, 153] width 8 height 8
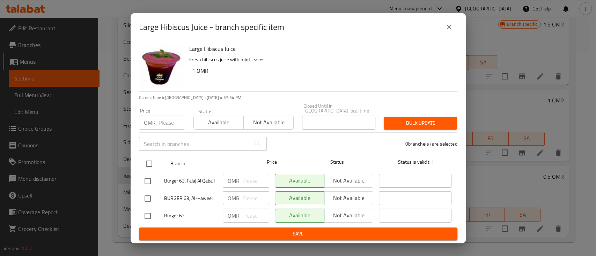
click at [149, 160] on input "checkbox" at bounding box center [149, 164] width 15 height 15
checkbox input "true"
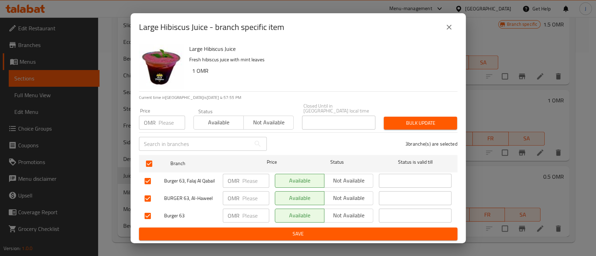
click at [348, 179] on span "Not available" at bounding box center [349, 181] width 44 height 10
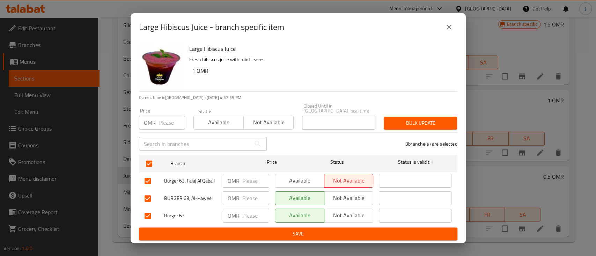
click at [349, 201] on button "Not available" at bounding box center [349, 199] width 50 height 14
click at [347, 230] on span "Save" at bounding box center [297, 234] width 307 height 9
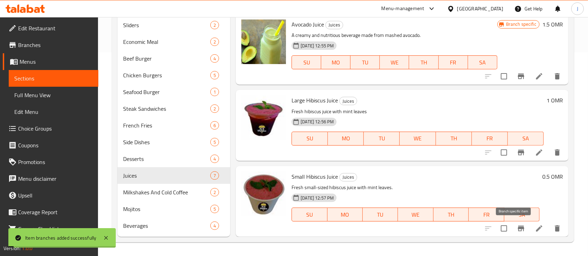
click at [518, 229] on icon "Branch-specific-item" at bounding box center [521, 229] width 6 height 6
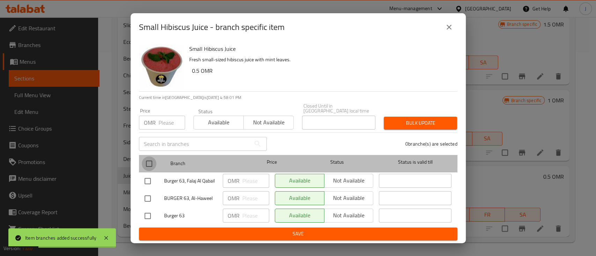
click at [150, 157] on input "checkbox" at bounding box center [149, 164] width 15 height 15
checkbox input "true"
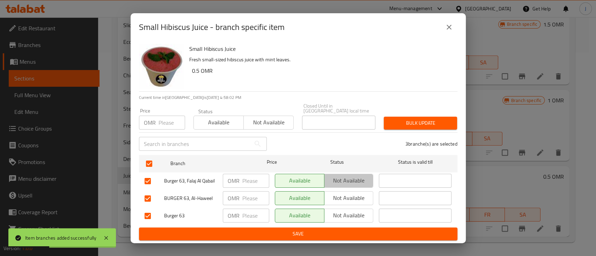
click at [349, 183] on span "Not available" at bounding box center [349, 181] width 44 height 10
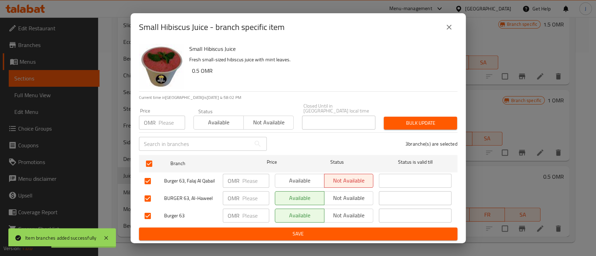
click at [343, 197] on span "Not available" at bounding box center [349, 198] width 44 height 10
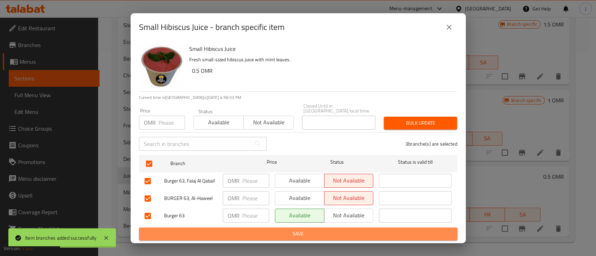
click at [323, 231] on span "Save" at bounding box center [297, 234] width 307 height 9
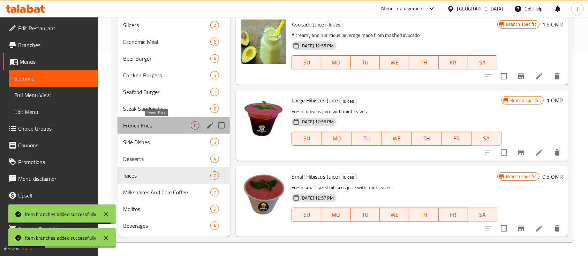
click at [153, 127] on span "French Fries" at bounding box center [157, 125] width 68 height 8
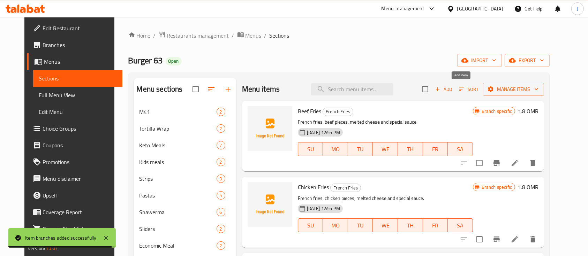
click at [453, 91] on span "Add" at bounding box center [443, 89] width 19 height 8
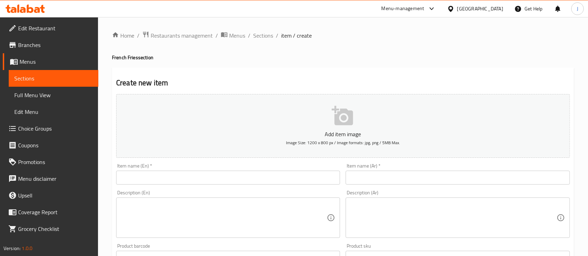
click at [447, 80] on h2 "Create new item" at bounding box center [343, 83] width 454 height 10
click at [259, 33] on span "Sections" at bounding box center [263, 35] width 20 height 8
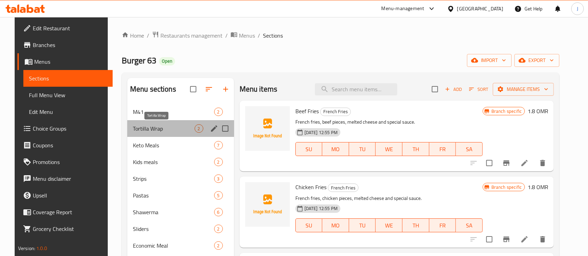
click at [159, 130] on span "Tortilla Wrap" at bounding box center [164, 129] width 62 height 8
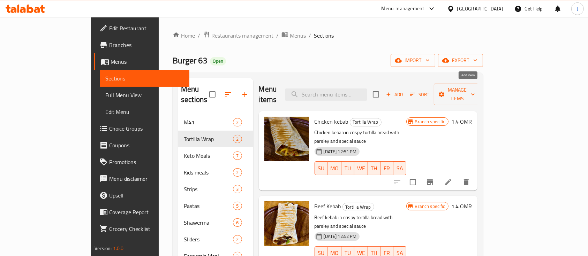
click at [404, 91] on span "Add" at bounding box center [394, 95] width 19 height 8
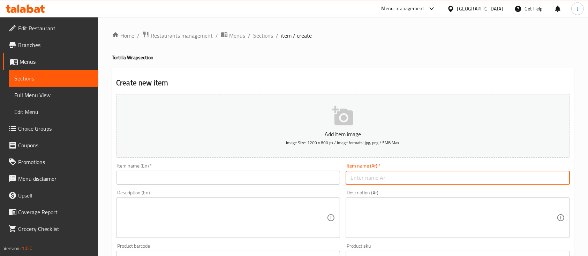
click at [365, 177] on input "text" at bounding box center [458, 178] width 224 height 14
paste input "تويستر دجاج مقرمش"
type input "تويستر دجاج مقرمش"
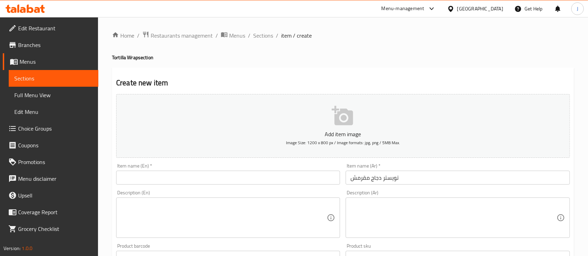
click at [432, 199] on div "Description (Ar)" at bounding box center [458, 218] width 224 height 40
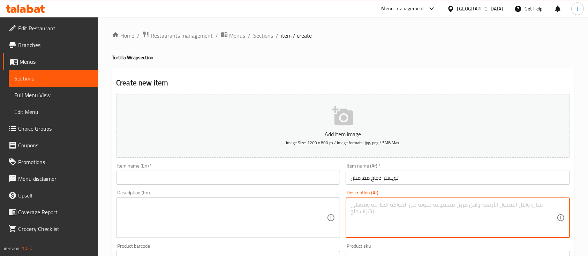
paste textarea "تويستر دجاج مقرمش مع الفرايز والكينزا"
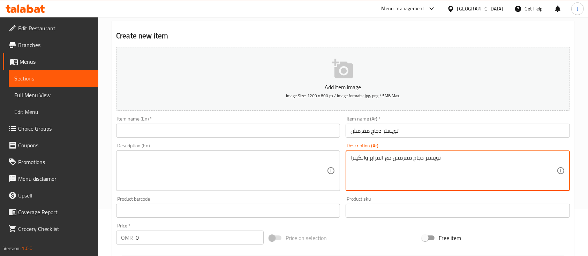
scroll to position [93, 0]
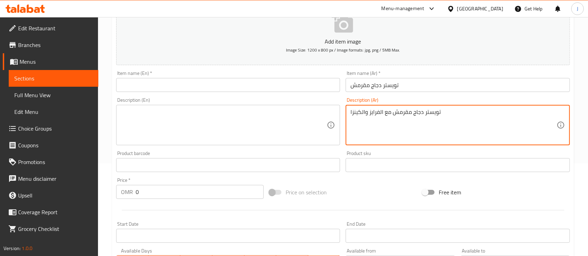
type textarea "تويستر دجاج مقرمش مع الفرايز والكينزا"
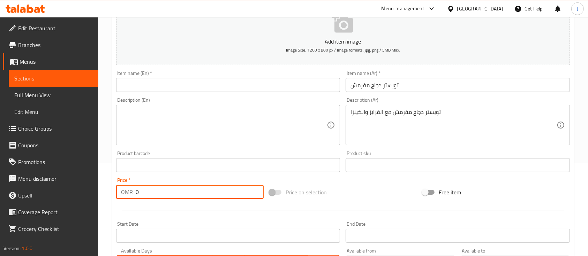
drag, startPoint x: 160, startPoint y: 186, endPoint x: 127, endPoint y: 197, distance: 35.0
click at [127, 197] on div "Price   * OMR 0 Price *" at bounding box center [190, 188] width 148 height 21
type input "1.7"
click at [206, 140] on textarea at bounding box center [224, 125] width 206 height 33
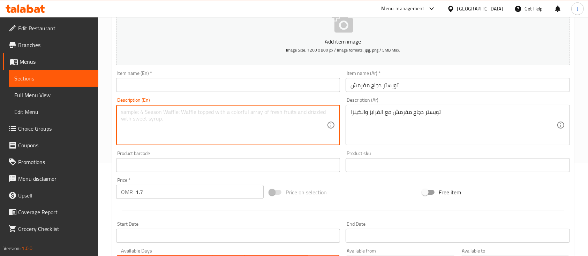
paste textarea "Crispy Chicken Twister with Fries and Kenza"
type textarea "Crispy Chicken Twister with Fries and Kenza"
click at [413, 84] on input "تويستر دجاج مقرمش" at bounding box center [458, 85] width 224 height 14
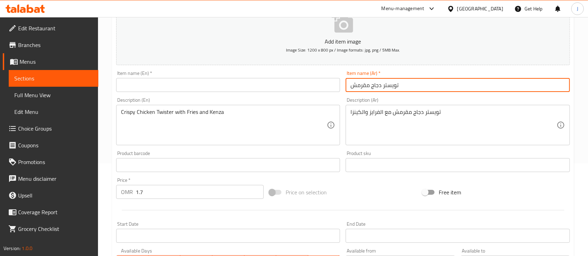
click at [179, 88] on input "text" at bounding box center [228, 85] width 224 height 14
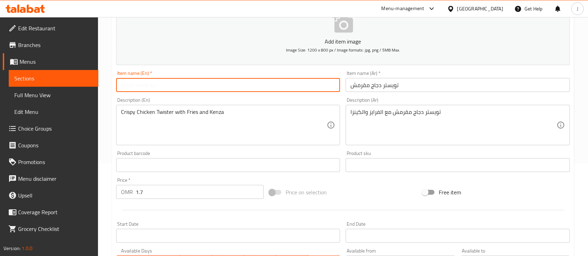
paste input "Crispy Chicken Twister"
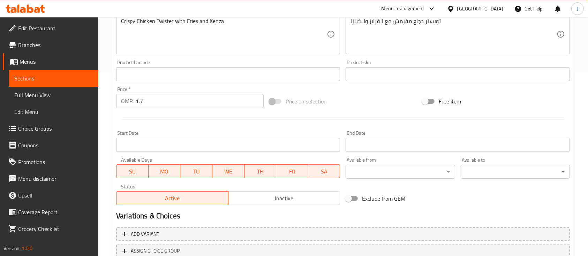
scroll to position [237, 0]
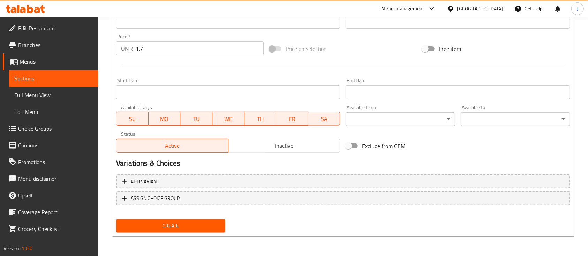
type input "Crispy Chicken Twister"
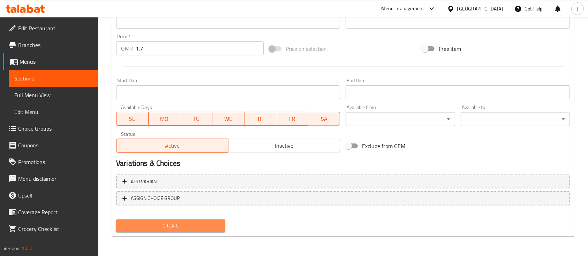
drag, startPoint x: 187, startPoint y: 221, endPoint x: 194, endPoint y: 215, distance: 8.7
click at [189, 220] on button "Create" at bounding box center [170, 226] width 109 height 13
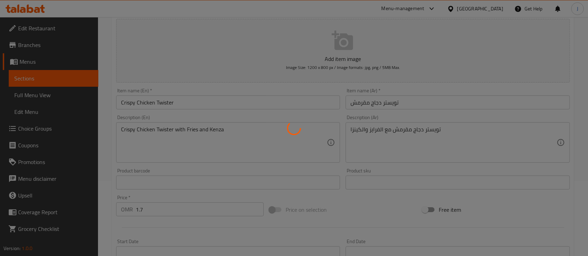
scroll to position [0, 0]
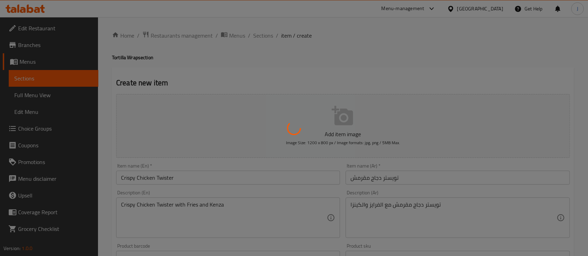
type input "0"
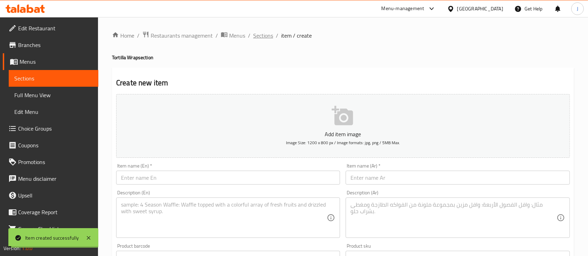
click at [270, 37] on span "Sections" at bounding box center [263, 35] width 20 height 8
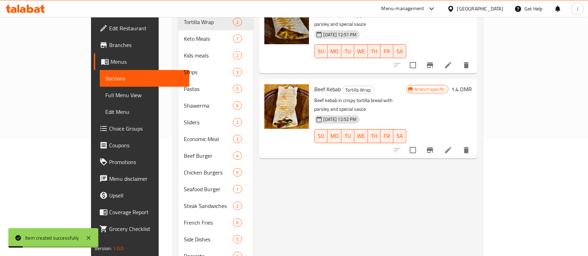
scroll to position [140, 0]
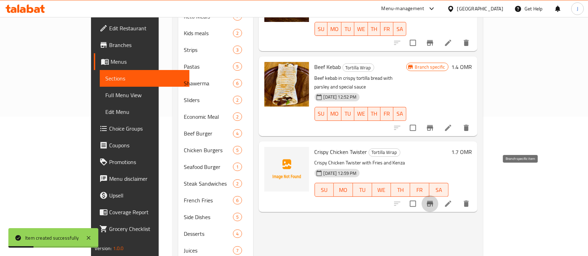
click at [434, 200] on icon "Branch-specific-item" at bounding box center [430, 204] width 8 height 8
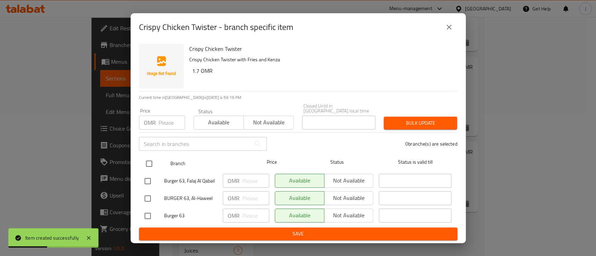
click at [151, 162] on input "checkbox" at bounding box center [149, 164] width 15 height 15
checkbox input "true"
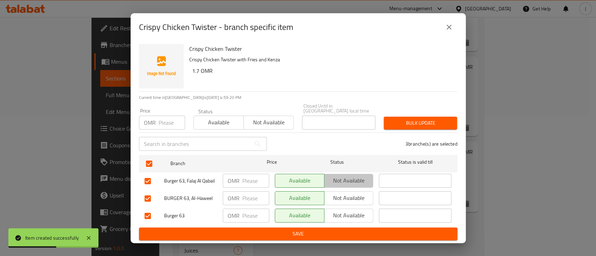
click at [346, 179] on span "Not available" at bounding box center [349, 181] width 44 height 10
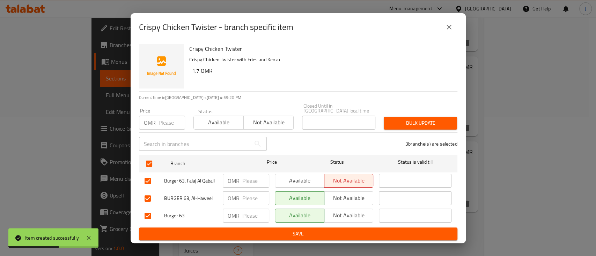
click at [340, 199] on span "Not available" at bounding box center [349, 198] width 44 height 10
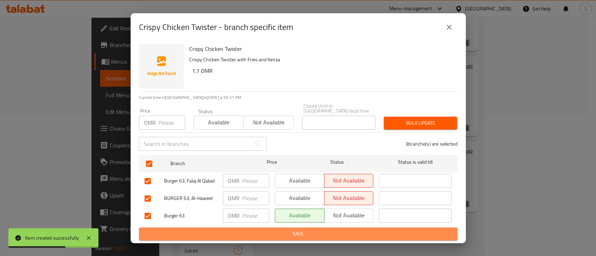
click at [333, 233] on span "Save" at bounding box center [297, 234] width 307 height 9
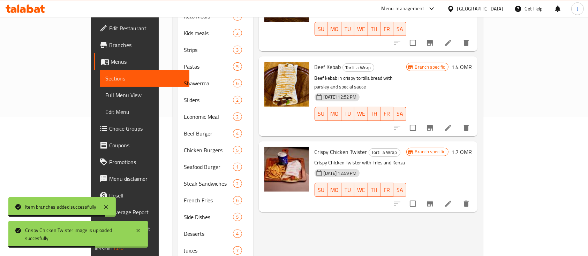
click at [458, 189] on div "Menu items Add Sort Manage items Chicken kebab Tortilla Wrap Chicken kebab in c…" at bounding box center [365, 126] width 224 height 374
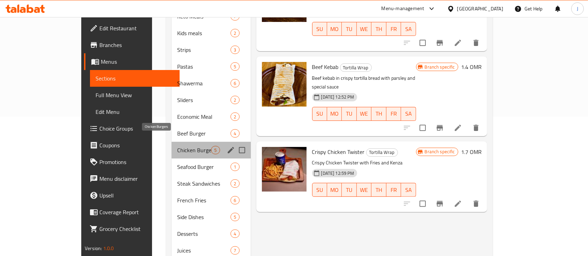
click at [177, 146] on span "Chicken Burgers" at bounding box center [194, 150] width 34 height 8
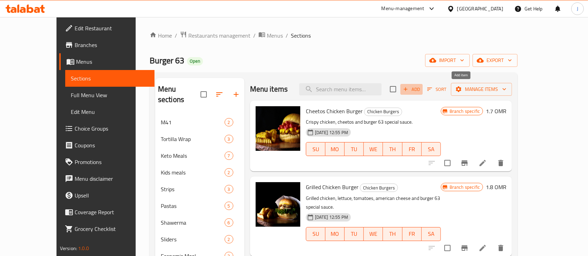
click at [421, 88] on span "Add" at bounding box center [411, 89] width 19 height 8
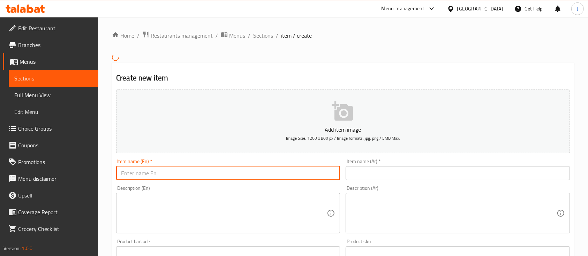
click at [315, 178] on input "text" at bounding box center [228, 173] width 224 height 14
paste input "برجر كوسلو الدجاج المقرمش"
type input "برجر كوسلو الدجاج المقرمش"
click at [370, 177] on input "text" at bounding box center [458, 173] width 224 height 14
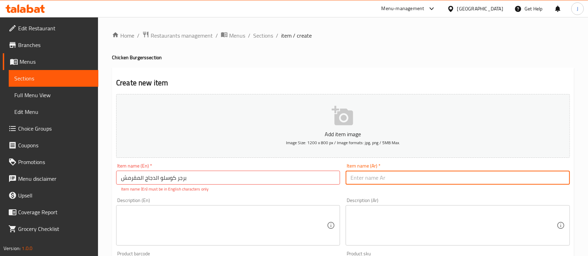
paste input "برجر كوسلو الدجاج المقرمش"
type input "برجر كوسلو الدجاج المقرمش"
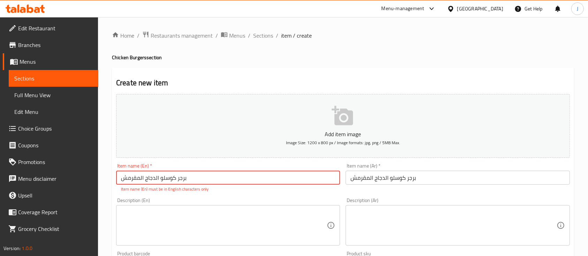
click at [200, 179] on input "برجر كوسلو الدجاج المقرمش" at bounding box center [228, 178] width 224 height 14
paste input "Crispy Chicken Koslow Burger"
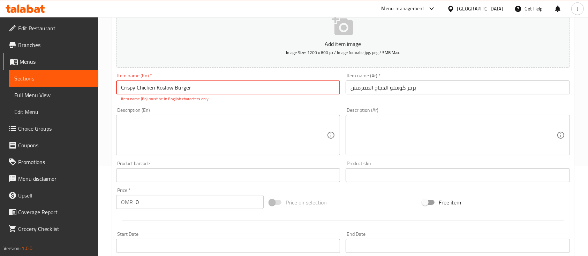
scroll to position [93, 0]
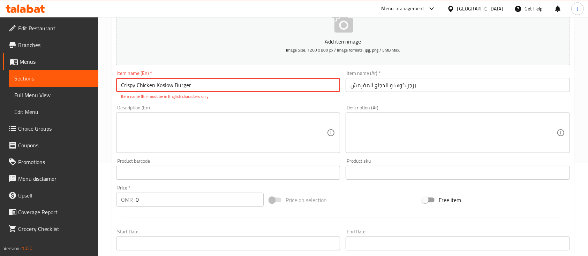
type input "Crispy Chicken Koslow Burger"
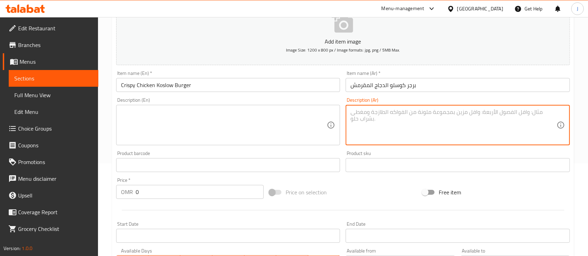
click at [444, 133] on textarea at bounding box center [454, 125] width 206 height 33
paste textarea "برجر كوسلو الدجاج المقرمش مع سلطة الكوسلو مع الصوصات"
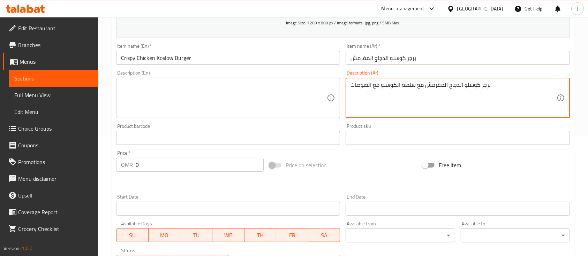
scroll to position [140, 0]
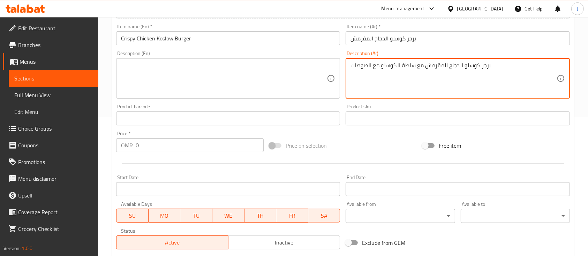
type textarea "برجر كوسلو الدجاج المقرمش مع سلطة الكوسلو مع الصوصات"
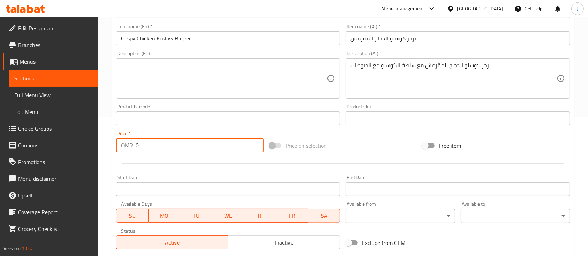
drag, startPoint x: 140, startPoint y: 146, endPoint x: 119, endPoint y: 146, distance: 21.3
click at [119, 146] on div "OMR 0 Price *" at bounding box center [190, 146] width 148 height 14
type input "1.4"
click at [199, 79] on textarea at bounding box center [224, 78] width 206 height 33
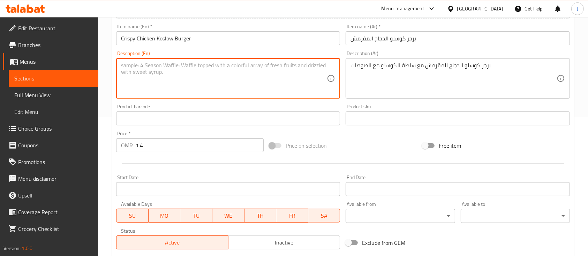
paste textarea "Crispy chicken coleslaw burger with coleslaw salad and sauces"
type textarea "Crispy chicken coleslaw burger with coleslaw salad and sauces"
click at [215, 67] on textarea "Crispy chicken coleslaw burger with coleslaw salad and sauces" at bounding box center [224, 78] width 206 height 33
click at [165, 41] on input "Crispy Chicken Koslow Burger" at bounding box center [228, 38] width 224 height 14
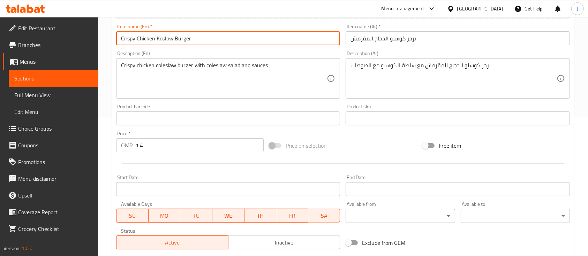
click at [165, 41] on input "Crispy Chicken Koslow Burger" at bounding box center [228, 38] width 224 height 14
paste input "colesla"
click at [158, 41] on input "Crispy Chicken coleslaw Burger" at bounding box center [228, 38] width 224 height 14
type input "Crispy Chicken Coleslaw Burger"
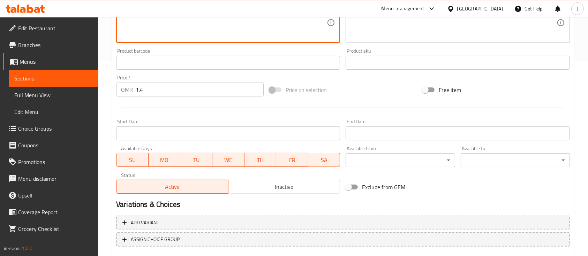
scroll to position [237, 0]
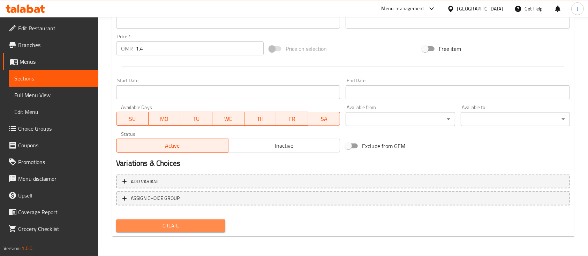
drag, startPoint x: 178, startPoint y: 229, endPoint x: 181, endPoint y: 222, distance: 7.7
click at [178, 229] on span "Create" at bounding box center [171, 226] width 98 height 9
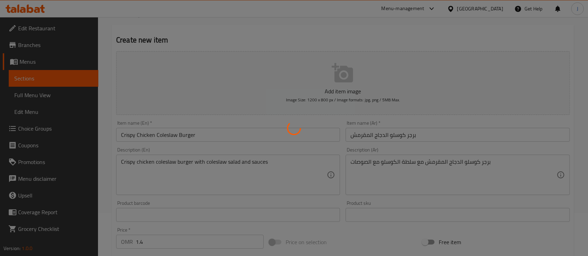
scroll to position [0, 0]
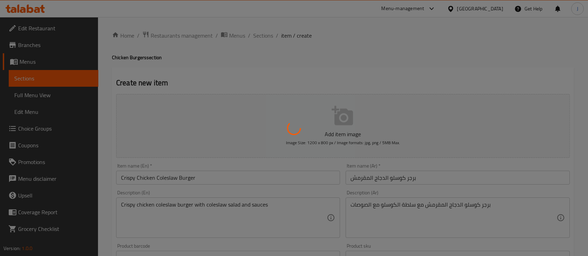
type input "0"
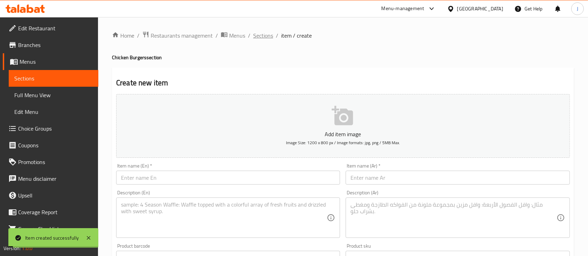
click at [262, 35] on span "Sections" at bounding box center [263, 35] width 20 height 8
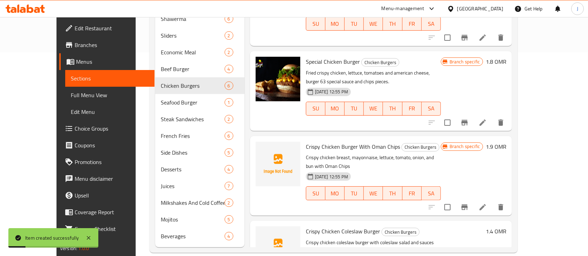
scroll to position [120, 0]
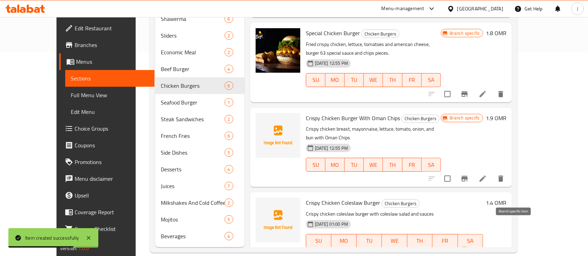
click at [468, 253] on icon "Branch-specific-item" at bounding box center [465, 256] width 6 height 6
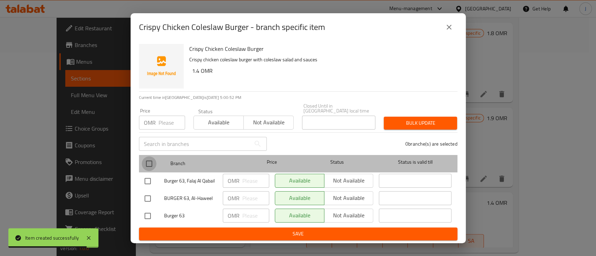
drag, startPoint x: 151, startPoint y: 158, endPoint x: 176, endPoint y: 163, distance: 25.3
click at [152, 158] on input "checkbox" at bounding box center [149, 164] width 15 height 15
checkbox input "true"
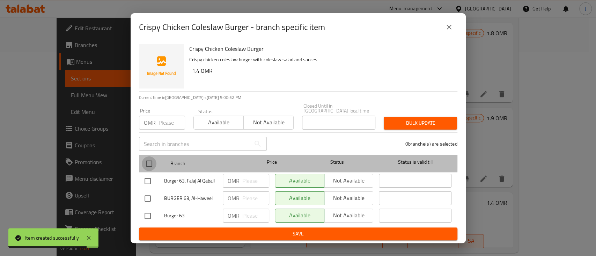
checkbox input "true"
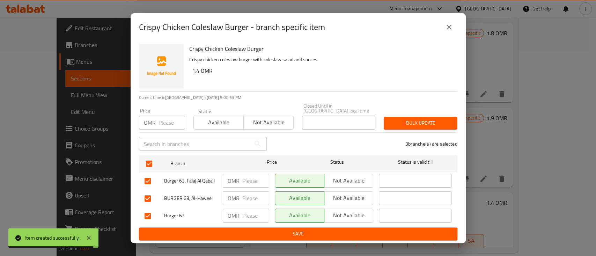
drag, startPoint x: 371, startPoint y: 182, endPoint x: 364, endPoint y: 180, distance: 7.9
click at [367, 181] on button "Not available" at bounding box center [349, 181] width 50 height 14
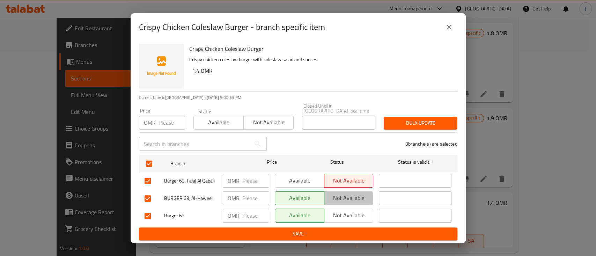
click at [355, 197] on span "Not available" at bounding box center [349, 198] width 44 height 10
click at [315, 239] on div "Crispy Chicken Coleslaw Burger Crispy chicken coleslaw burger with coleslaw sal…" at bounding box center [298, 142] width 335 height 202
click at [321, 230] on span "Save" at bounding box center [297, 234] width 307 height 9
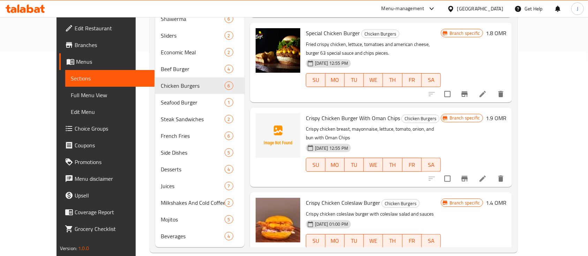
drag, startPoint x: 451, startPoint y: 111, endPoint x: 441, endPoint y: 111, distance: 9.8
click at [441, 125] on p "Crispy chicken breast, mayonnaise, lettuce, tomato, onion, and bun with Oman Ch…" at bounding box center [373, 133] width 135 height 17
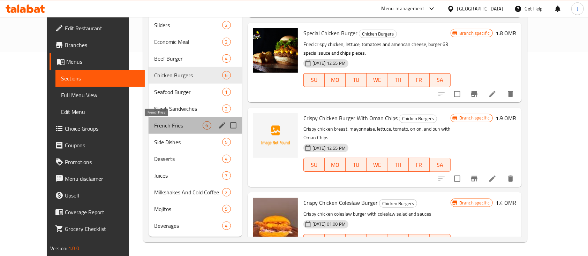
click at [154, 124] on span "French Fries" at bounding box center [178, 125] width 48 height 8
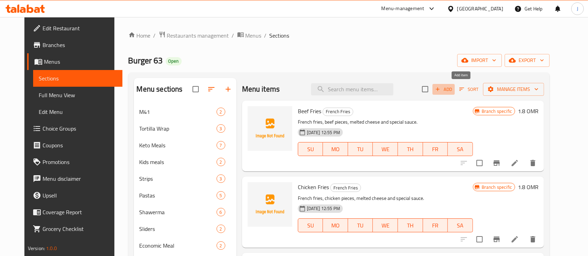
click at [453, 88] on span "Add" at bounding box center [443, 89] width 19 height 8
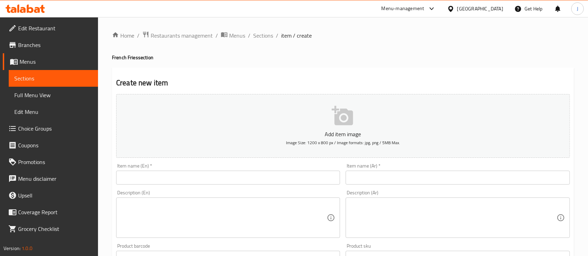
click at [363, 179] on input "text" at bounding box center [458, 178] width 224 height 14
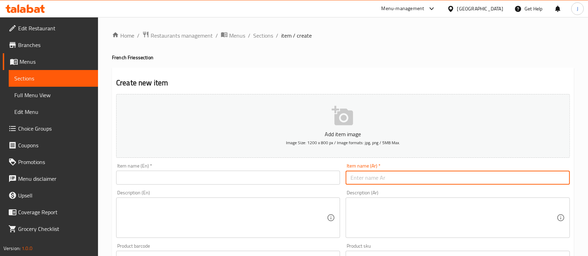
paste input "رايز دجاج مقرمش شيبس عمان"
type input "رايز دجاج مقرمش شيبس عمان"
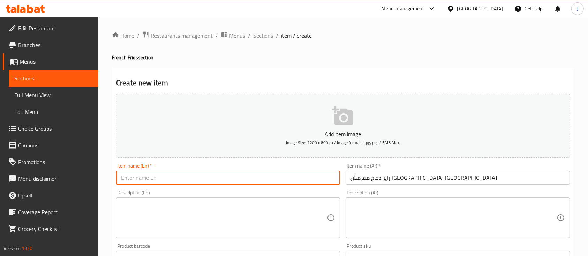
click at [167, 178] on input "text" at bounding box center [228, 178] width 224 height 14
paste input "Rice Crispy Chicken Chips Oman"
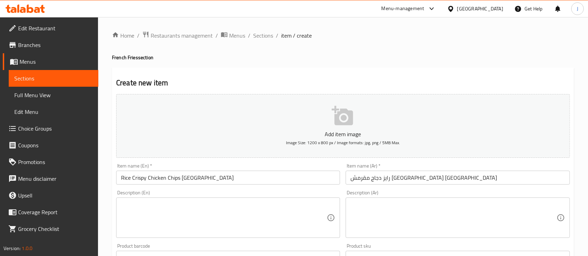
click at [134, 60] on h4 "French Fries section" at bounding box center [343, 57] width 462 height 7
copy h4 "Fries"
click at [126, 180] on input "Rice Crispy Chicken Chips Oman" at bounding box center [228, 178] width 224 height 14
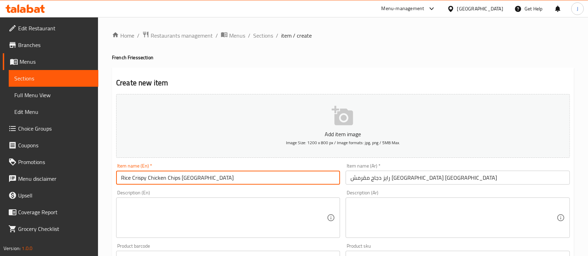
click at [126, 180] on input "Rice Crispy Chicken Chips Oman" at bounding box center [228, 178] width 224 height 14
click at [127, 180] on input "Rice Crispy Chicken Chips Oman" at bounding box center [228, 178] width 224 height 14
click at [126, 178] on input "Rice Crispy Chicken Chips Oman" at bounding box center [228, 178] width 224 height 14
paste input "Fries"
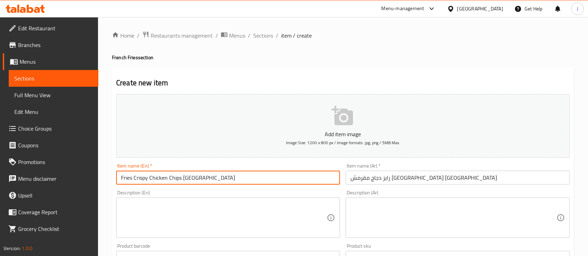
type input "Fries Crispy Chicken Chips [GEOGRAPHIC_DATA]"
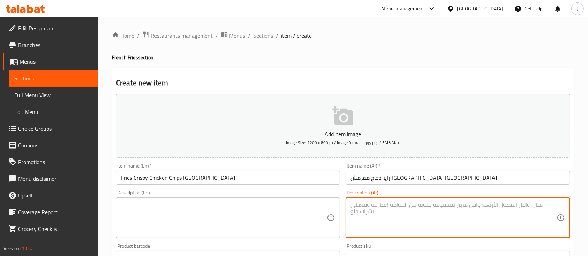
click at [445, 221] on textarea at bounding box center [454, 218] width 206 height 33
paste textarea "فرايز الدجاج المقرمش مع شيبس عمان مع الصوصات"
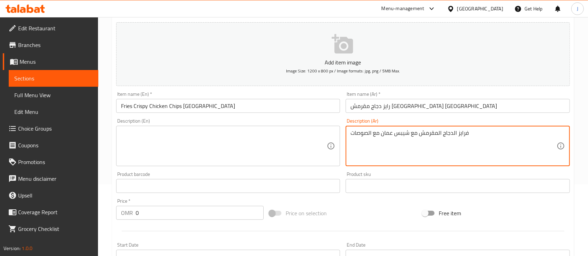
scroll to position [93, 0]
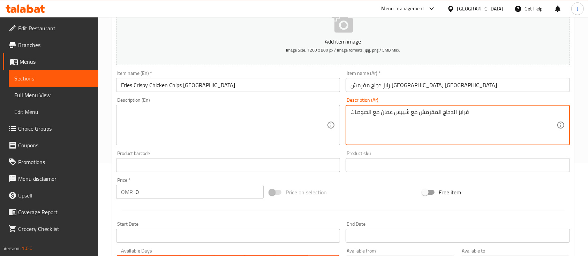
type textarea "فرايز الدجاج المقرمش مع شيبس عمان مع الصوصات"
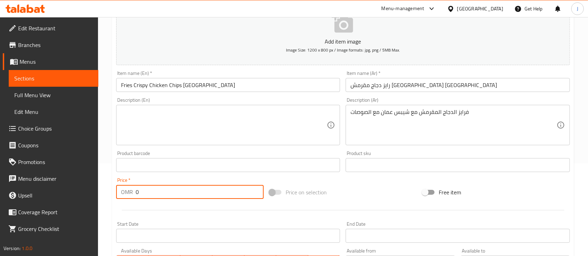
drag, startPoint x: 139, startPoint y: 195, endPoint x: 119, endPoint y: 190, distance: 20.1
click at [119, 191] on div "OMR 0 Price *" at bounding box center [190, 192] width 148 height 14
type input "1.3"
click at [214, 114] on textarea at bounding box center [224, 125] width 206 height 33
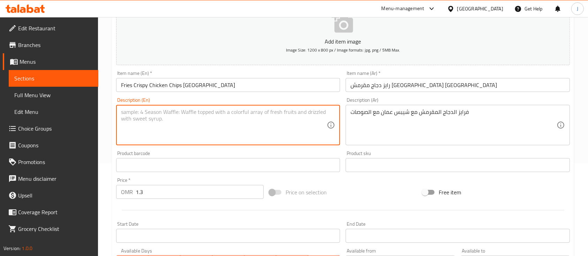
paste textarea "Crispy chicken fries with Oman chips and sauces"
type textarea "Crispy chicken fries with Oman chips and sauces"
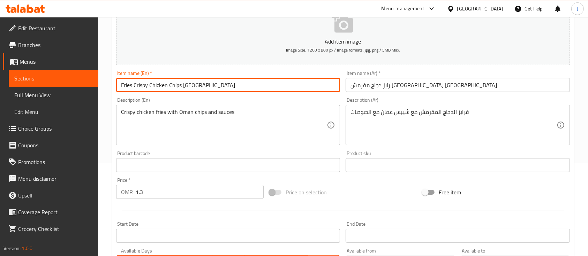
click at [127, 87] on input "Fries Crispy Chicken Chips [GEOGRAPHIC_DATA]" at bounding box center [228, 85] width 224 height 14
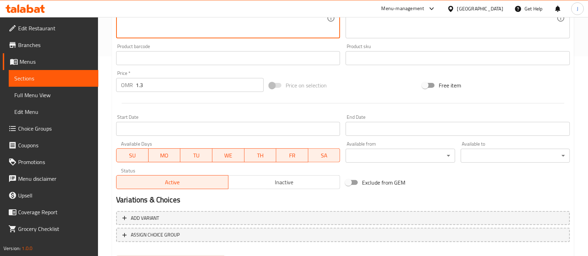
scroll to position [237, 0]
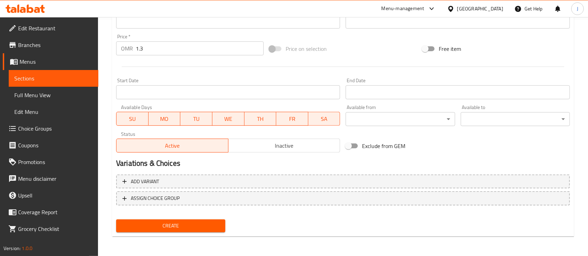
click at [217, 222] on span "Create" at bounding box center [171, 226] width 98 height 9
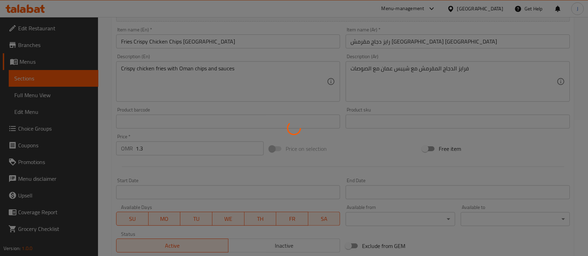
scroll to position [50, 0]
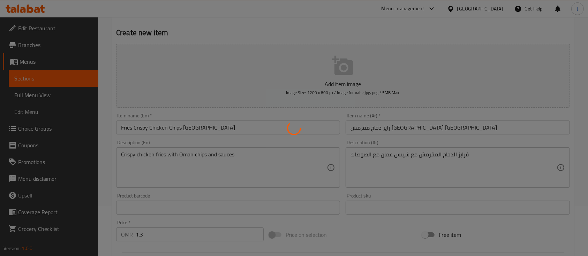
type input "0"
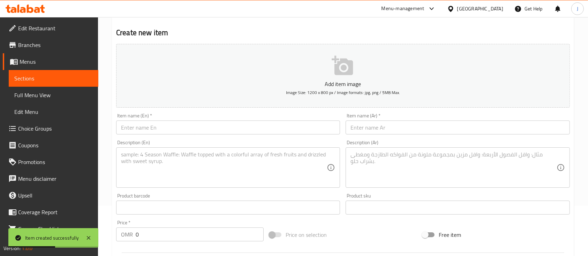
click at [470, 169] on textarea at bounding box center [454, 167] width 206 height 33
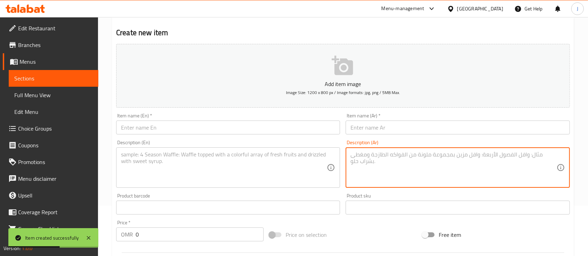
paste textarea "رايز دجاج مقرمش دريتوز فرايز دجاج مقرمش دريتوز مع الصوصات"
type textarea "رايز دجاج مقرمش دريتوز فرايز دجاج مقرمش دريتوز مع الصوصات"
click at [176, 171] on textarea at bounding box center [224, 167] width 206 height 33
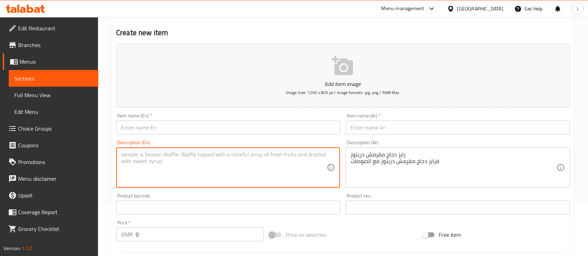
paste textarea "Doritos Crispy Chicken Rizo Doritos Crispy Chicken Fries with Dips"
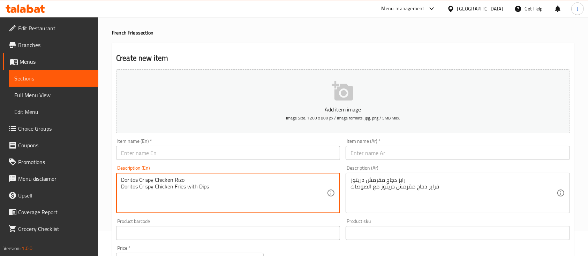
scroll to position [4, 0]
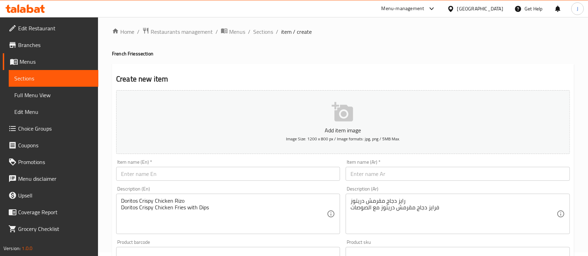
click at [133, 54] on h4 "French Fries section" at bounding box center [343, 53] width 462 height 7
copy h4 "Fries"
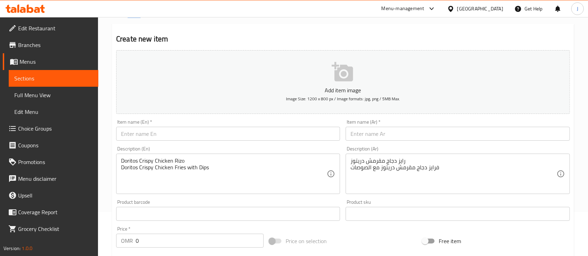
scroll to position [97, 0]
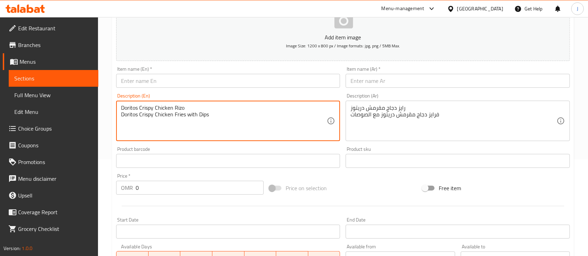
click at [177, 110] on textarea "Doritos Crispy Chicken Rizo Doritos Crispy Chicken Fries with Dips" at bounding box center [224, 121] width 206 height 33
click at [178, 108] on textarea "Doritos Crispy Chicken Rizo Doritos Crispy Chicken Fries with Dips" at bounding box center [224, 121] width 206 height 33
paste textarea "Fries"
click at [155, 108] on textarea "Doritos Crispy Chicken Fries Doritos Crispy Chicken Fries with Dips" at bounding box center [224, 121] width 206 height 33
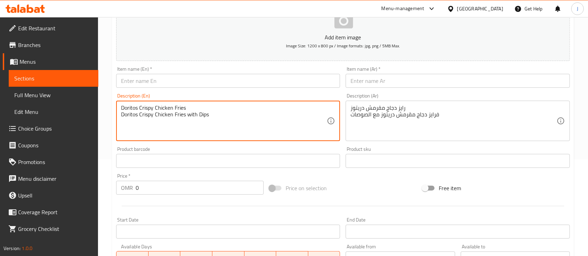
click at [155, 108] on textarea "Doritos Crispy Chicken Fries Doritos Crispy Chicken Fries with Dips" at bounding box center [224, 121] width 206 height 33
type textarea "Doritos Crispy Chicken Fries with Dips"
click at [170, 83] on input "text" at bounding box center [228, 81] width 224 height 14
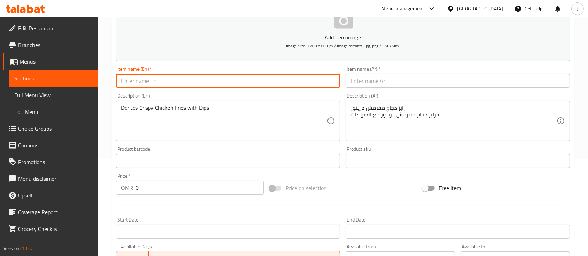
paste input "Doritos Crispy Chicken Fries"
type input "Doritos Crispy Chicken Fries"
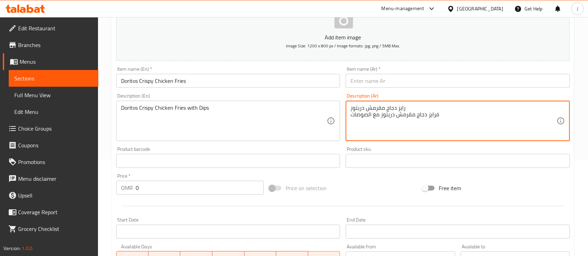
click at [364, 107] on textarea "رايز دجاج مقرمش دريتوز فرايز دجاج مقرمش دريتوز مع الصوصات" at bounding box center [454, 121] width 206 height 33
click at [387, 109] on textarea "رايز دجاج مقرمش دريتوز فرايز دجاج مقرمش دريتوز مع الصوصات" at bounding box center [454, 121] width 206 height 33
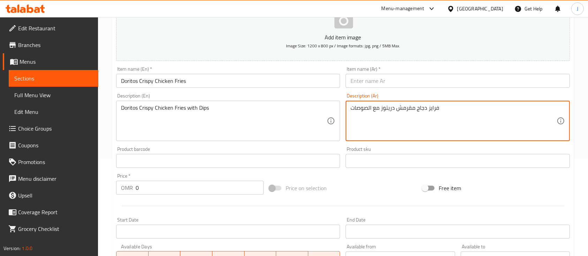
type textarea "فرايز دجاج مقرمش دريتوز مع الصوصات"
click at [379, 81] on input "text" at bounding box center [458, 81] width 224 height 14
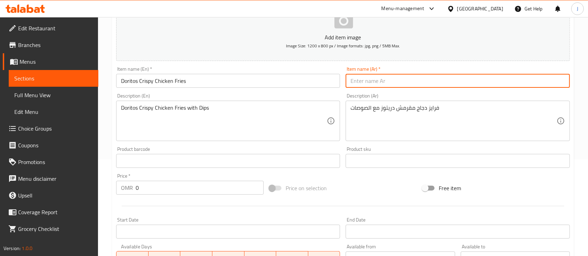
paste input "رايز دجاج مقرمش دريتوز"
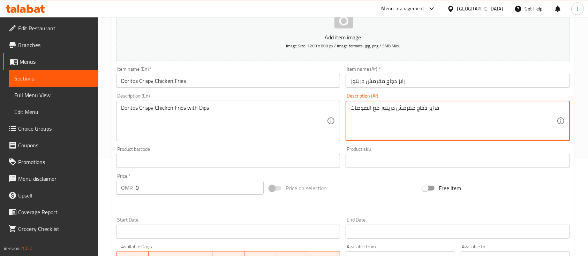
click at [434, 107] on textarea "فرايز دجاج مقرمش دريتوز مع الصوصات" at bounding box center [454, 121] width 206 height 33
click at [403, 82] on input "رايز دجاج مقرمش دريتوز" at bounding box center [458, 81] width 224 height 14
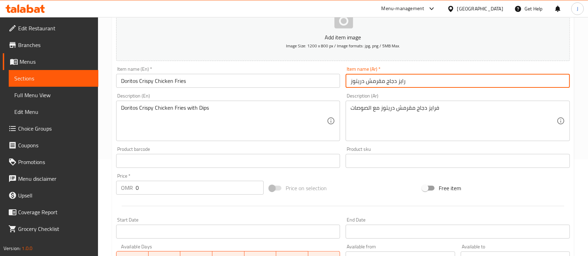
click at [403, 82] on input "رايز دجاج مقرمش دريتوز" at bounding box center [458, 81] width 224 height 14
paste input "ف"
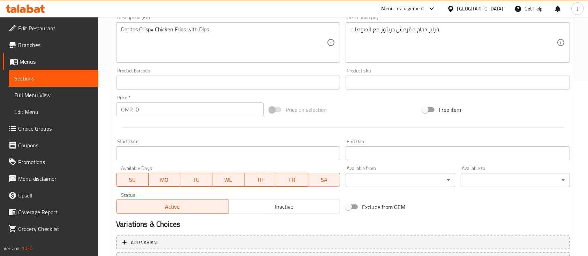
scroll to position [237, 0]
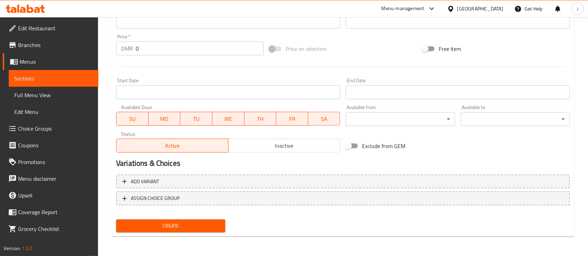
type input "فرايز دجاج مقرمش دريتوز"
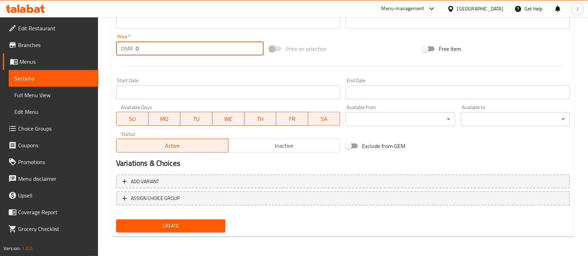
drag, startPoint x: 147, startPoint y: 53, endPoint x: 123, endPoint y: 52, distance: 24.1
click at [123, 52] on div "OMR 0 Price *" at bounding box center [190, 49] width 148 height 14
type input "1.3"
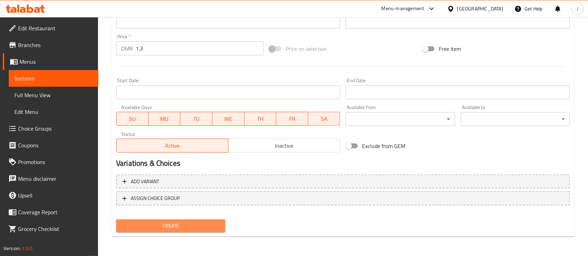
drag, startPoint x: 182, startPoint y: 228, endPoint x: 190, endPoint y: 220, distance: 10.9
click at [182, 228] on span "Create" at bounding box center [171, 226] width 98 height 9
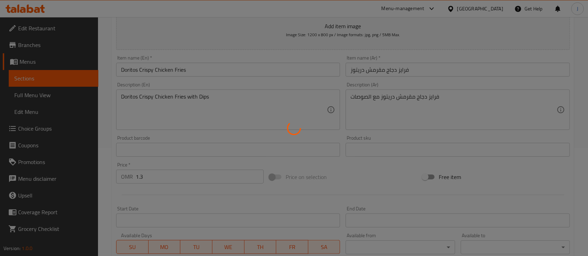
scroll to position [50, 0]
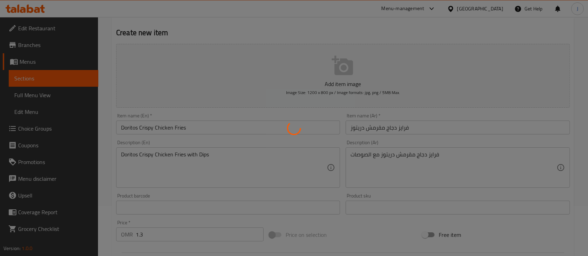
type input "0"
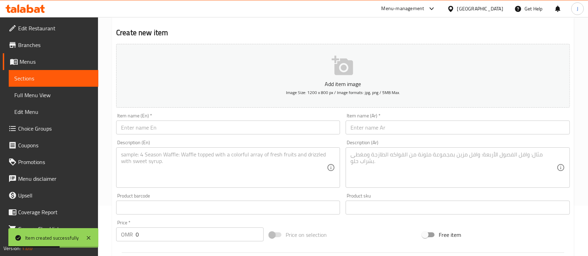
click at [455, 144] on div "Description (Ar) Description (Ar)" at bounding box center [458, 164] width 224 height 48
click at [397, 171] on textarea at bounding box center [454, 167] width 206 height 33
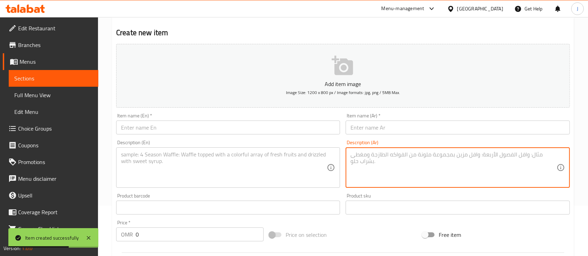
paste textarea "فرايز دجاج مقرمش شيتوز فرايز دجاج مقرمش شيتوز مع الصوصات"
type textarea "فرايز دجاج مقرمش شيتوز فرايز دجاج مقرمش شيتوز مع الصوصات"
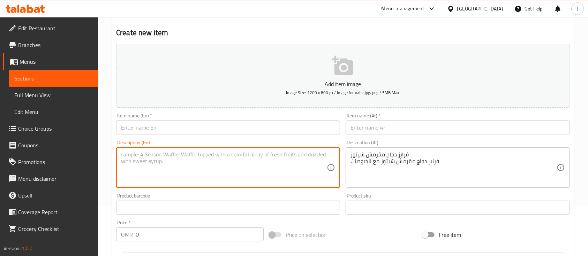
click at [205, 171] on textarea at bounding box center [224, 167] width 206 height 33
paste textarea "Cheetos Crispy Chicken Fries Crispy Cheetos Crispy Chicken Fries with Dips"
click at [174, 163] on textarea "Cheetos Crispy Chicken Fries Crispy Cheetos Crispy Chicken Fries with Dips" at bounding box center [224, 167] width 206 height 33
click at [165, 156] on textarea "Cheetos Crispy Chicken Fries Crispy Cheetos Crispy Chicken Fries with Dips" at bounding box center [224, 167] width 206 height 33
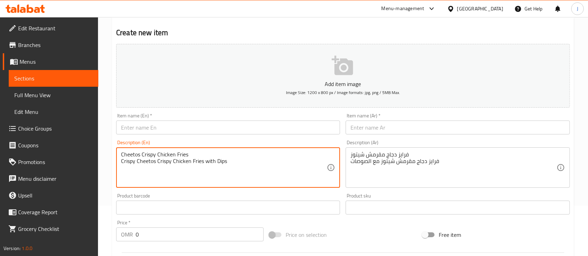
click at [165, 156] on textarea "Cheetos Crispy Chicken Fries Crispy Cheetos Crispy Chicken Fries with Dips" at bounding box center [224, 167] width 206 height 33
click at [165, 154] on textarea "Cheetos Crispy Chicken Fries Crispy Cheetos Crispy Chicken Fries with Dips" at bounding box center [224, 167] width 206 height 33
type textarea "Crispy Cheetos Crispy Chicken Fries with Dips"
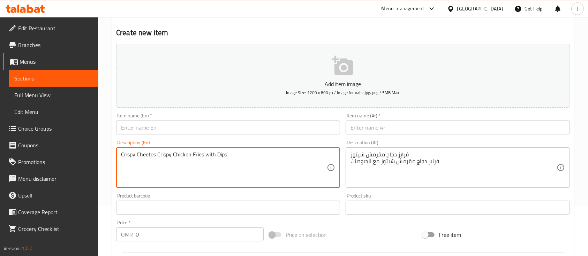
click at [176, 130] on input "text" at bounding box center [228, 128] width 224 height 14
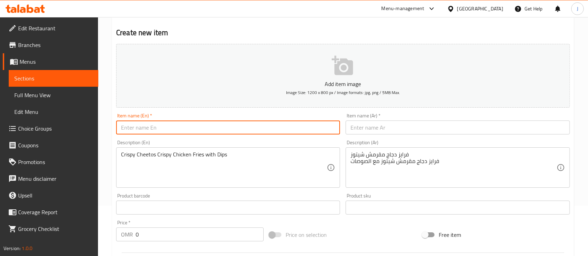
paste input "Cheetos Crispy Chicken Fries"
type input "Cheetos Crispy Chicken Fries"
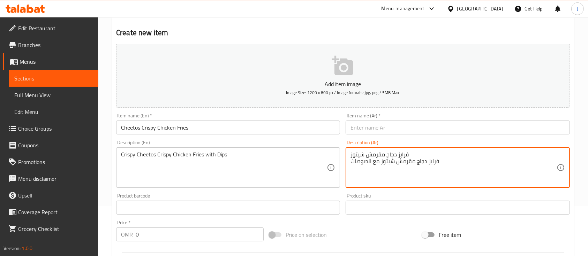
click at [363, 155] on textarea "فرايز دجاج مقرمش شيتوز فرايز دجاج مقرمش شيتوز مع الصوصات" at bounding box center [454, 167] width 206 height 33
type textarea "فرايز دجاج مقرمش شيتوز مع الصوصات"
click at [369, 124] on input "text" at bounding box center [458, 128] width 224 height 14
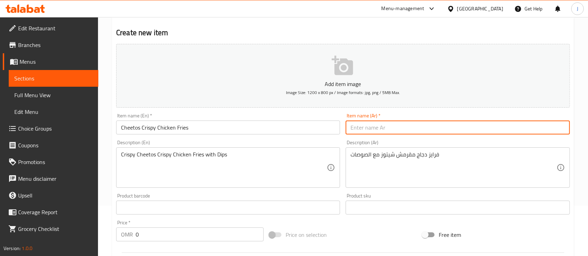
paste input "فرايز دجاج مقرمش شيتوز"
type input "فرايز دجاج مقرمش شيتوز"
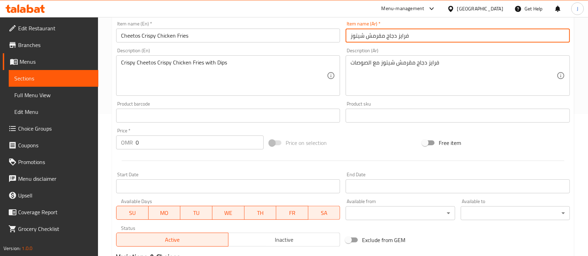
scroll to position [143, 0]
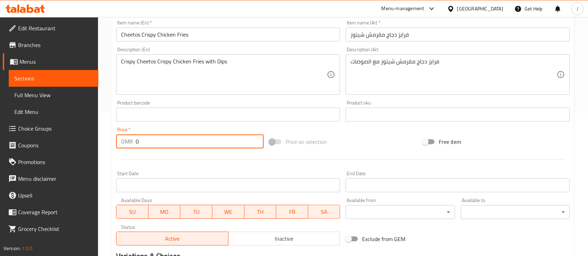
drag, startPoint x: 141, startPoint y: 144, endPoint x: 119, endPoint y: 144, distance: 22.0
click at [119, 144] on div "OMR 0 Price *" at bounding box center [190, 142] width 148 height 14
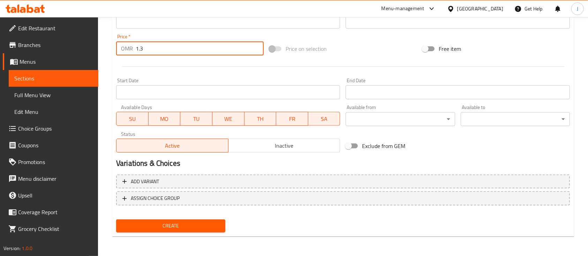
type input "1.3"
click at [190, 229] on span "Create" at bounding box center [171, 226] width 98 height 9
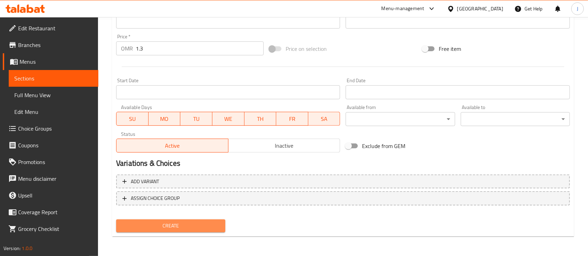
click at [188, 223] on span "Create" at bounding box center [171, 226] width 98 height 9
click at [179, 225] on span "Create" at bounding box center [171, 226] width 98 height 9
click at [189, 228] on span "Create" at bounding box center [171, 226] width 98 height 9
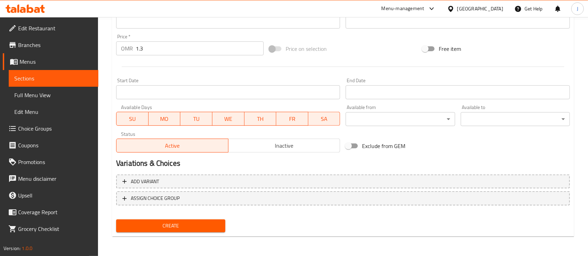
click at [199, 225] on span "Create" at bounding box center [171, 226] width 98 height 9
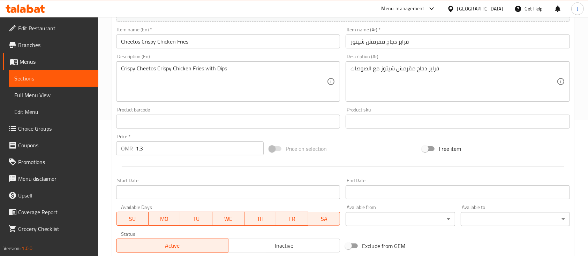
scroll to position [97, 0]
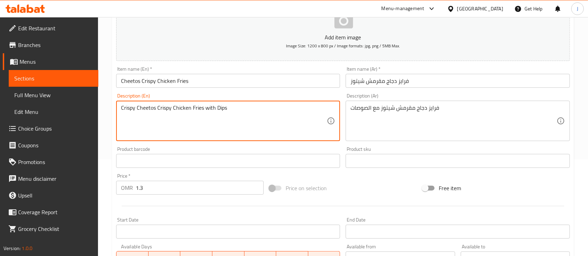
drag, startPoint x: 189, startPoint y: 109, endPoint x: 119, endPoint y: 103, distance: 70.4
click at [241, 110] on textarea "Crispy Cheetos Crispy Chicken Fries with Dips" at bounding box center [224, 121] width 206 height 33
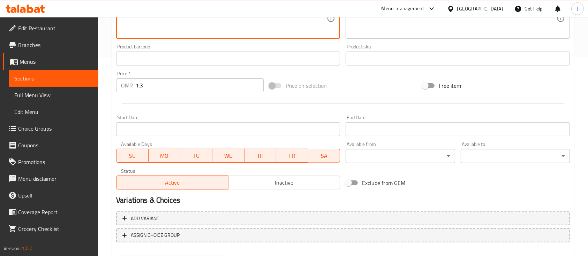
scroll to position [237, 0]
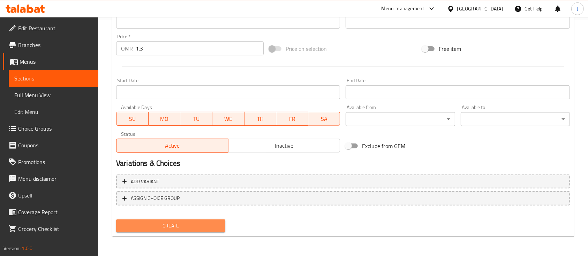
click at [185, 225] on span "Create" at bounding box center [171, 226] width 98 height 9
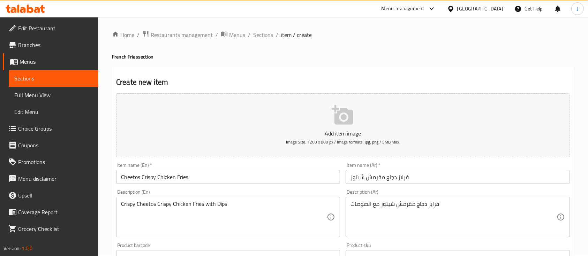
scroll to position [0, 0]
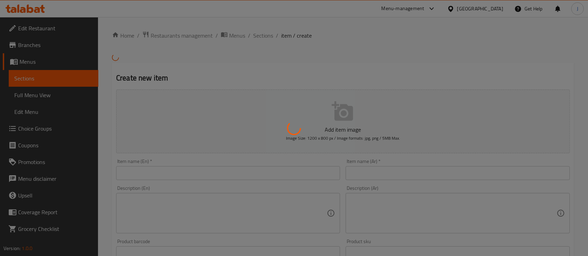
click at [267, 39] on div at bounding box center [294, 128] width 588 height 256
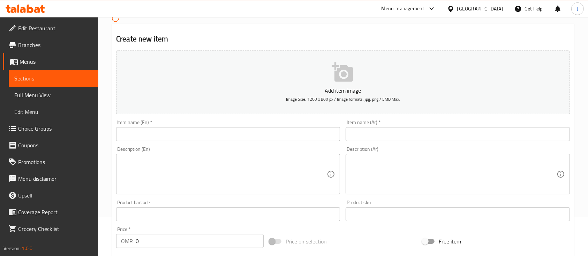
scroll to position [93, 0]
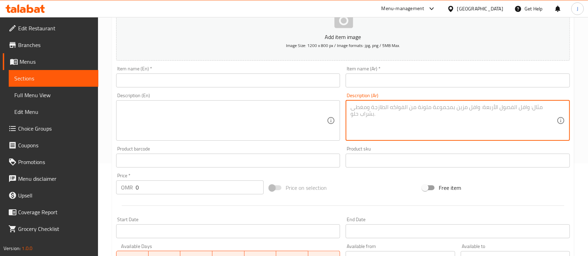
click at [390, 121] on textarea at bounding box center [454, 120] width 206 height 33
paste textarea "فرايز دجاج مقرمش شيتوز فرايز دجاج مقرمش شيتوز مع الصوصات"
click at [381, 105] on textarea "فرايز دجاج مقرمش شيتوز فرايز دجاج مقرمش شيتوز مع الصوصات" at bounding box center [454, 120] width 206 height 33
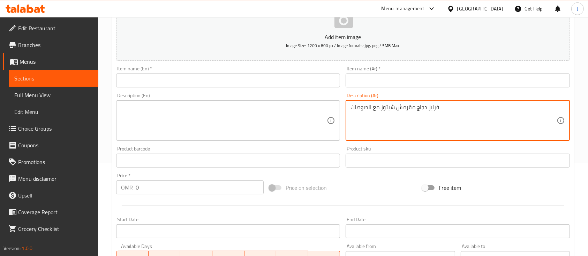
type textarea "فرايز دجاج مقرمش شيتوز مع الصوصات"
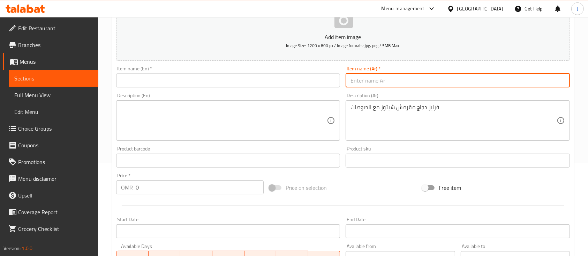
click at [377, 81] on input "text" at bounding box center [458, 81] width 224 height 14
paste input "فرايز دجاج مقرمش شيتوز"
type input "فرايز دجاج مقرمش شيتوز"
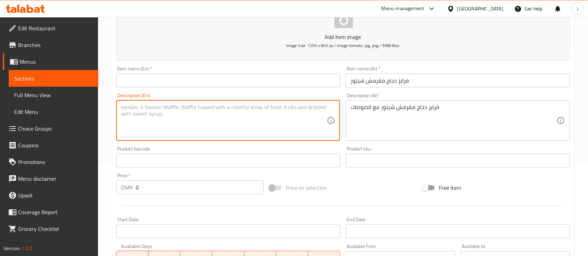
click at [183, 118] on textarea at bounding box center [224, 120] width 206 height 33
paste textarea "Cheetos Crispy Chicken Fries Crispy Cheetos Crispy Chicken Fries with Dips"
click at [149, 107] on textarea "Cheetos Crispy Chicken Fries Crispy Cheetos Crispy Chicken Fries with Dips" at bounding box center [224, 120] width 206 height 33
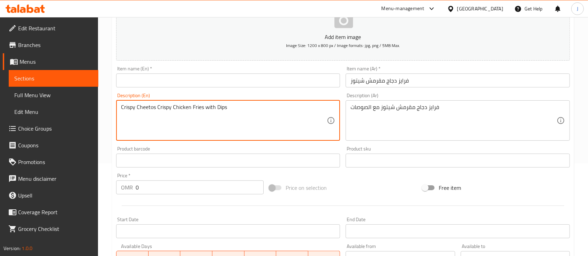
type textarea "Crispy Cheetos Crispy Chicken Fries with Dips"
click at [172, 76] on input "text" at bounding box center [228, 81] width 224 height 14
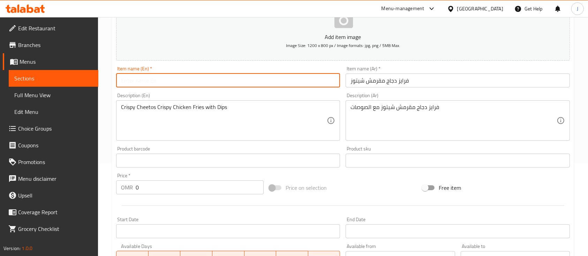
paste input "Cheetos Crispy Chicken Fries"
type input "Cheetos Crispy Chicken Fries"
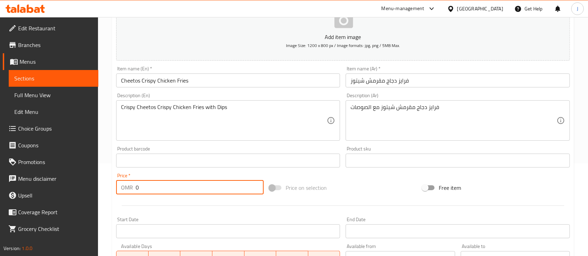
drag, startPoint x: 144, startPoint y: 188, endPoint x: 125, endPoint y: 186, distance: 19.7
click at [125, 186] on div "OMR 0 Price *" at bounding box center [190, 188] width 148 height 14
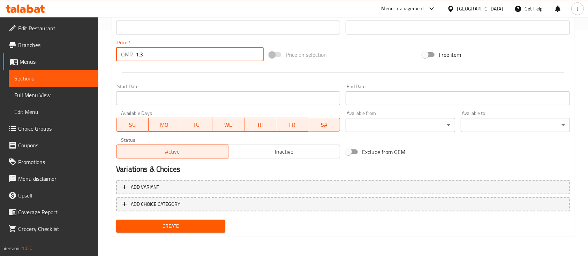
type input "1.3"
click at [161, 225] on span "Create" at bounding box center [171, 226] width 98 height 9
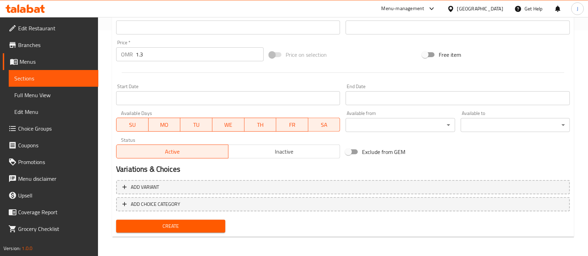
click at [180, 226] on span "Create" at bounding box center [171, 226] width 98 height 9
click at [180, 228] on span "Create" at bounding box center [171, 226] width 98 height 9
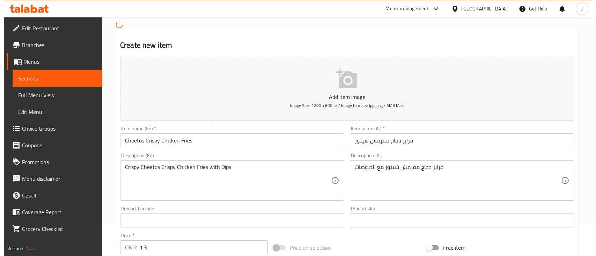
scroll to position [0, 0]
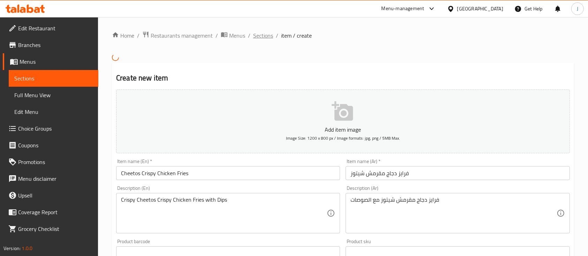
click at [256, 37] on span "Sections" at bounding box center [263, 35] width 20 height 8
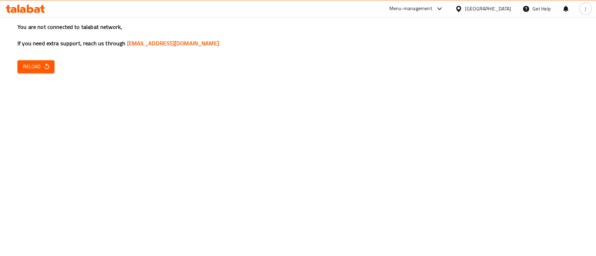
drag, startPoint x: 47, startPoint y: 146, endPoint x: 47, endPoint y: 141, distance: 5.2
click at [47, 142] on div "You are not connected to talabat network, If you need extra support, reach us t…" at bounding box center [298, 128] width 596 height 256
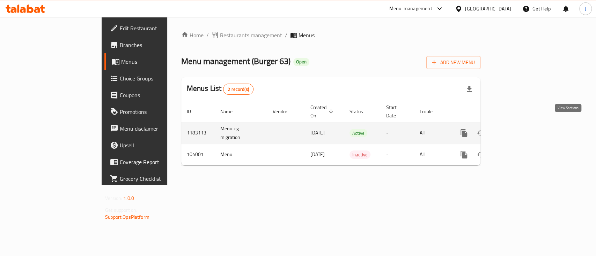
click at [518, 129] on icon "enhanced table" at bounding box center [514, 133] width 8 height 8
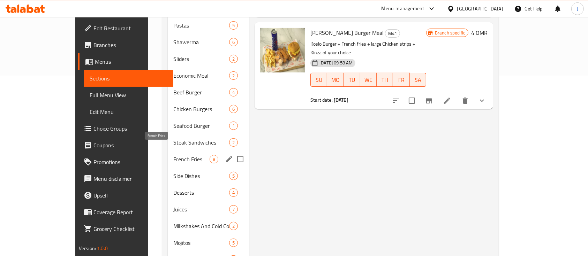
scroll to position [204, 0]
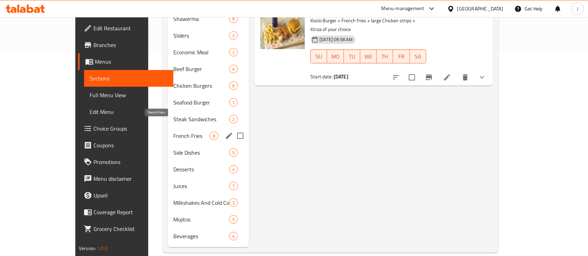
click at [173, 132] on span "French Fries" at bounding box center [191, 136] width 36 height 8
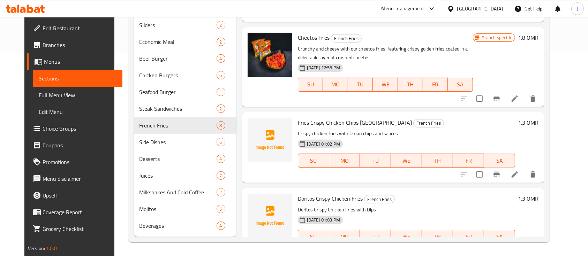
scroll to position [282, 0]
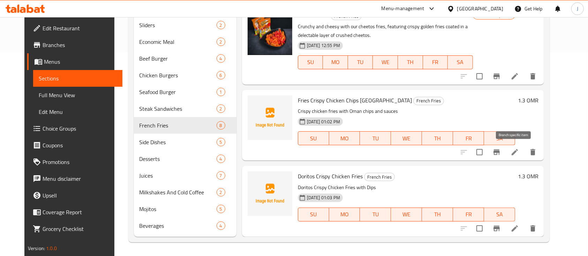
click at [500, 152] on icon "Branch-specific-item" at bounding box center [497, 153] width 6 height 6
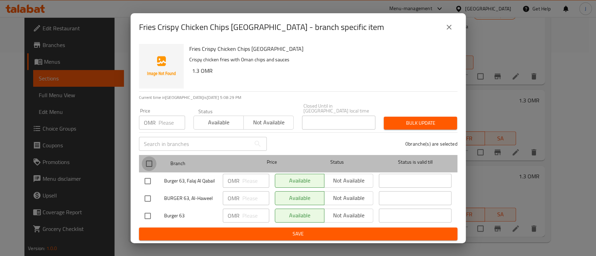
click at [149, 162] on input "checkbox" at bounding box center [149, 164] width 15 height 15
checkbox input "true"
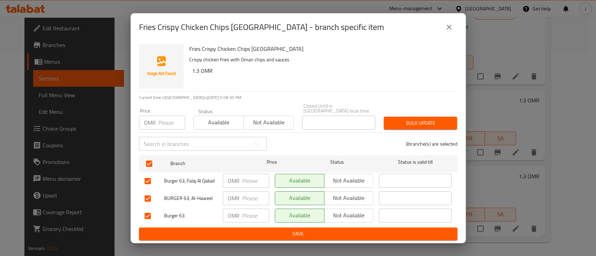
click at [349, 176] on span "Not available" at bounding box center [349, 181] width 44 height 10
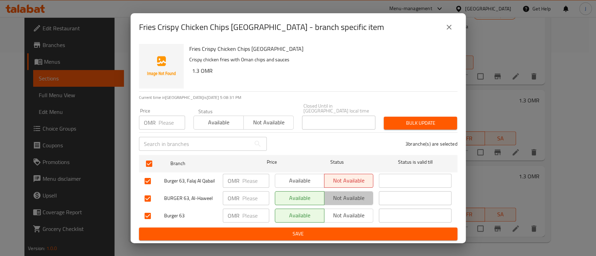
click at [345, 193] on span "Not available" at bounding box center [349, 198] width 44 height 10
click at [315, 231] on span "Save" at bounding box center [297, 234] width 307 height 9
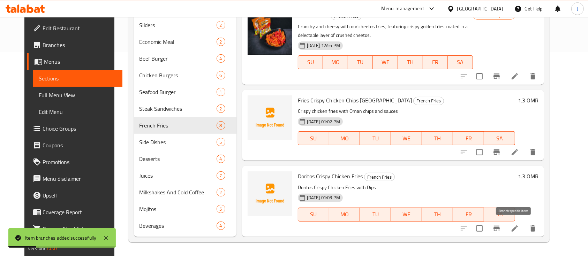
click at [501, 227] on icon "Branch-specific-item" at bounding box center [497, 229] width 8 height 8
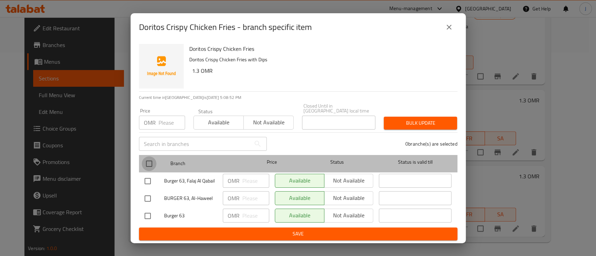
click at [152, 161] on input "checkbox" at bounding box center [149, 164] width 15 height 15
checkbox input "true"
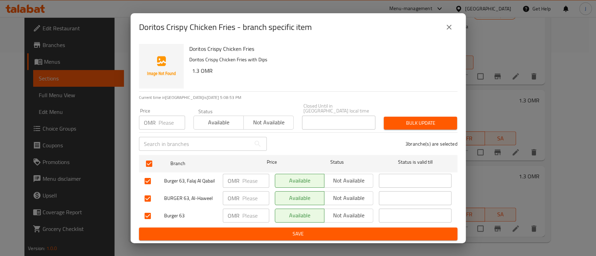
click at [341, 178] on span "Not available" at bounding box center [349, 181] width 44 height 10
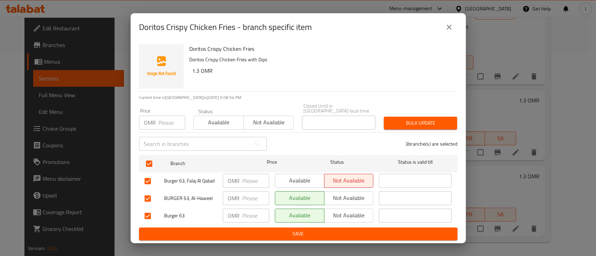
click at [343, 194] on span "Not available" at bounding box center [349, 198] width 44 height 10
click at [295, 232] on span "Save" at bounding box center [297, 234] width 307 height 9
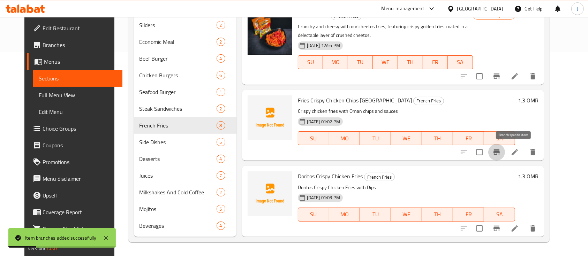
click at [501, 154] on icon "Branch-specific-item" at bounding box center [497, 152] width 8 height 8
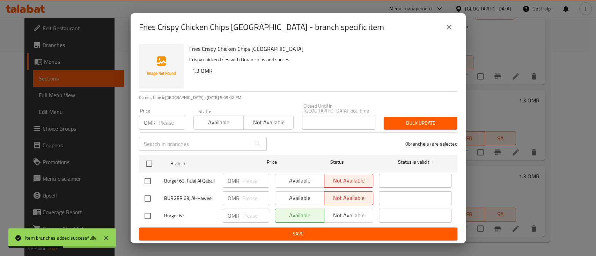
click at [451, 25] on button "close" at bounding box center [448, 27] width 17 height 17
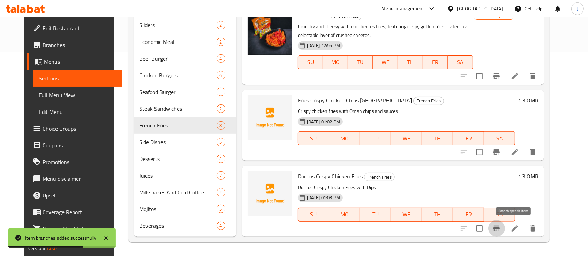
click at [501, 227] on icon "Branch-specific-item" at bounding box center [497, 229] width 8 height 8
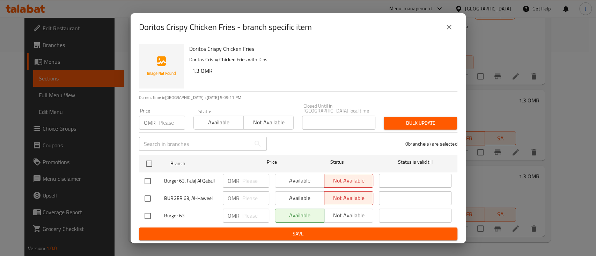
click at [447, 31] on icon "close" at bounding box center [449, 27] width 8 height 8
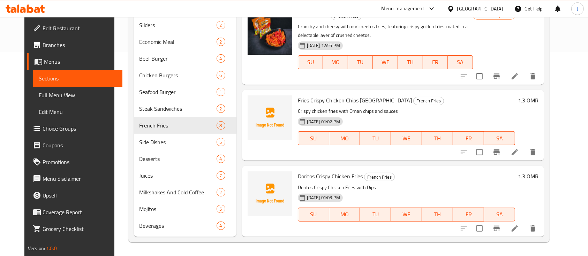
drag, startPoint x: 476, startPoint y: 192, endPoint x: 475, endPoint y: 186, distance: 6.4
click at [476, 191] on div "01-10-2025 01:03 PM SU MO TU WE TH FR SA" at bounding box center [406, 210] width 223 height 38
click at [500, 154] on icon "Branch-specific-item" at bounding box center [497, 153] width 6 height 6
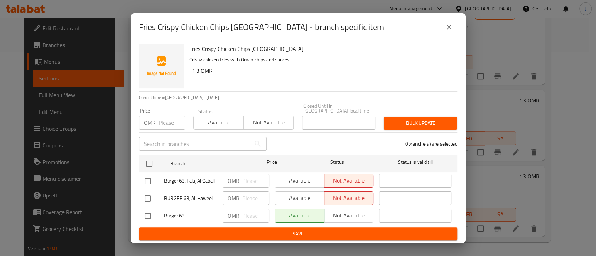
click at [511, 136] on div "Fries Crispy Chicken Chips Oman - branch specific item Fries Crispy Chicken Chi…" at bounding box center [298, 128] width 596 height 256
click at [449, 30] on icon "close" at bounding box center [449, 27] width 8 height 8
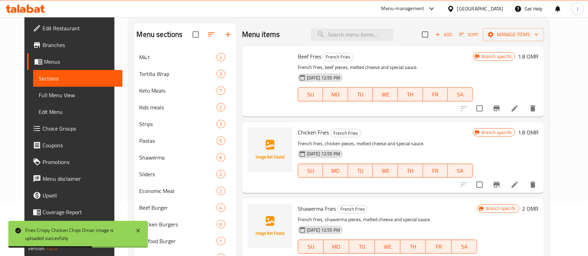
scroll to position [0, 0]
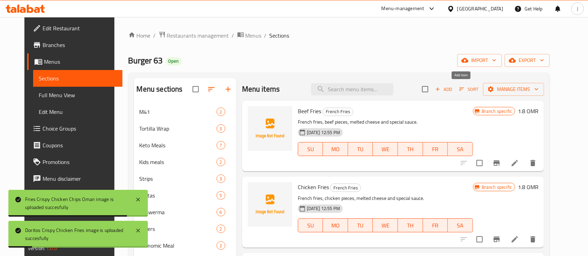
click at [453, 87] on span "Add" at bounding box center [443, 89] width 19 height 8
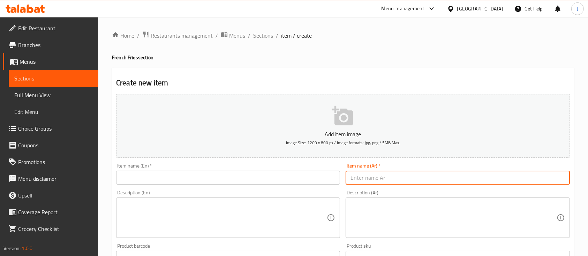
click at [370, 176] on input "text" at bounding box center [458, 178] width 224 height 14
paste input "فرايز دجاج مقرمش شيتوز فرايز دجاج مقرمش شيتوز مع الصوصات"
type input "فرايز دجاج مقرمش شيتوز فرايز دجاج مقرمش شيتوز مع الصوصات"
click at [425, 207] on textarea at bounding box center [454, 218] width 206 height 33
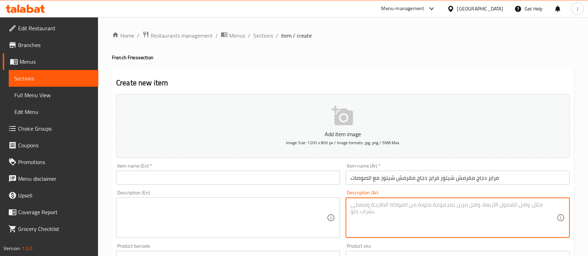
paste textarea "فرايز دجاج مقرمش شيتوز فرايز دجاج مقرمش شيتوز مع الصوصات"
click at [392, 203] on textarea "فرايز دجاج مقرمش شيتوز فرايز دجاج مقرمش شيتوز مع الصوصات" at bounding box center [454, 218] width 206 height 33
type textarea "فرايز دجاج مقرمش شيتوز مع الصوصات"
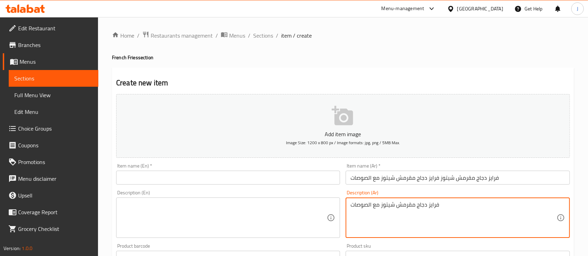
click at [392, 175] on input "فرايز دجاج مقرمش شيتوز فرايز دجاج مقرمش شيتوز مع الصوصات" at bounding box center [458, 178] width 224 height 14
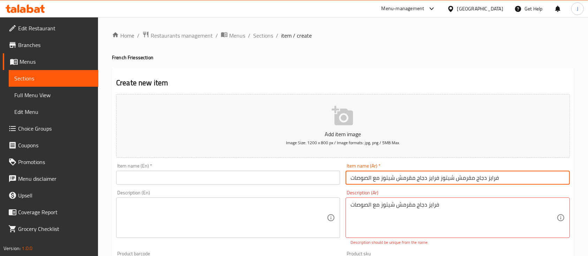
paste input "text"
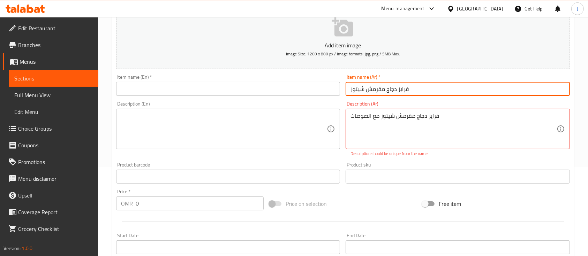
scroll to position [93, 0]
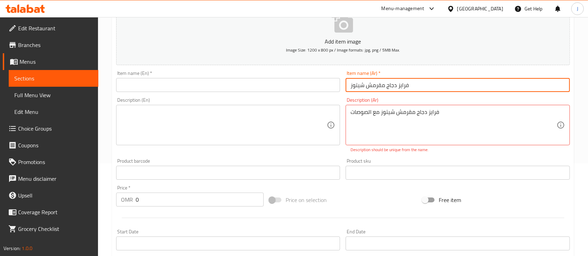
type input "فرايز دجاج مقرمش شيتوز"
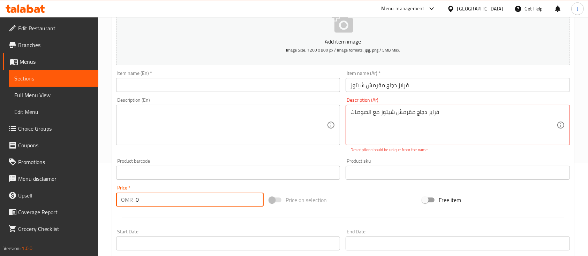
drag, startPoint x: 143, startPoint y: 199, endPoint x: 120, endPoint y: 196, distance: 23.3
click at [121, 196] on div "OMR 0 Price *" at bounding box center [190, 200] width 148 height 14
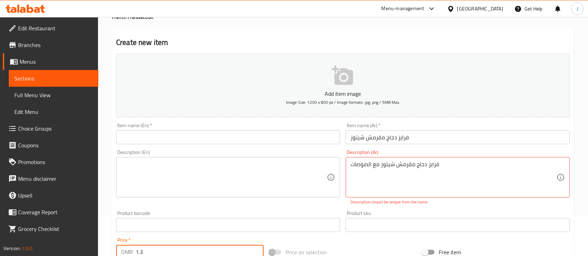
scroll to position [12, 0]
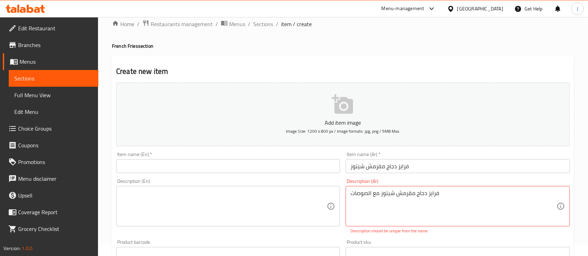
type input "1.3"
click at [178, 216] on textarea at bounding box center [224, 206] width 206 height 33
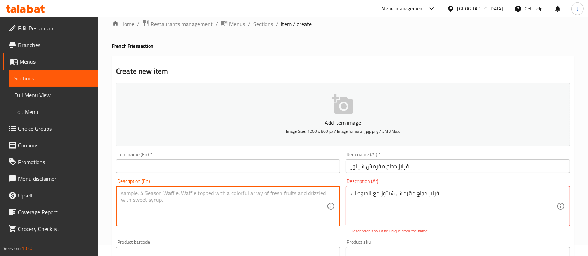
paste textarea "Cheetos Crispy Chicken Fries Crispy Cheetos Crispy Chicken Fries with Dips"
click at [158, 195] on textarea "Cheetos Crispy Chicken Fries Crispy Cheetos Crispy Chicken Fries with Dips" at bounding box center [224, 206] width 206 height 33
click at [154, 188] on div "Cheetos Crispy Chicken Fries Crispy Cheetos Crispy Chicken Fries with Dips Desc…" at bounding box center [228, 206] width 224 height 40
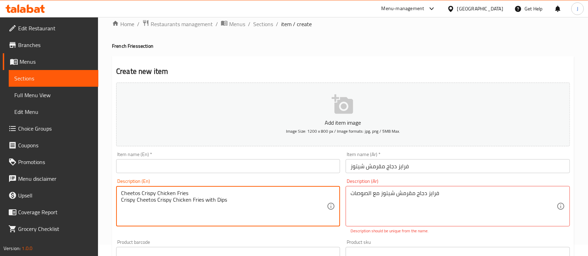
click at [154, 188] on div "Cheetos Crispy Chicken Fries Crispy Cheetos Crispy Chicken Fries with Dips Desc…" at bounding box center [228, 206] width 224 height 40
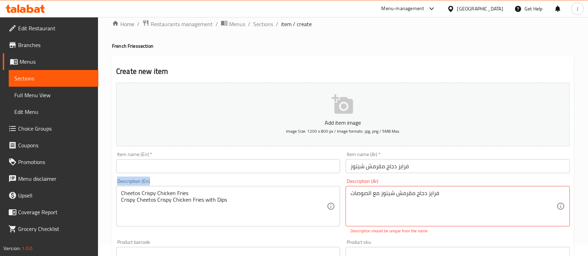
click at [154, 188] on div "Cheetos Crispy Chicken Fries Crispy Cheetos Crispy Chicken Fries with Dips Desc…" at bounding box center [228, 206] width 224 height 40
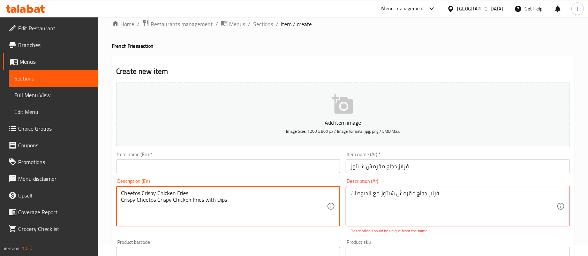
click at [154, 193] on textarea "Cheetos Crispy Chicken Fries Crispy Cheetos Crispy Chicken Fries with Dips" at bounding box center [224, 206] width 206 height 33
type textarea "Crispy Cheetos Crispy Chicken Fries with Dips"
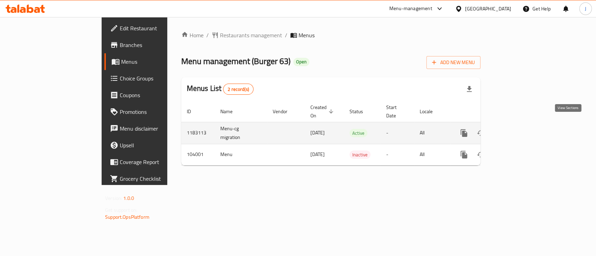
click at [518, 129] on icon "enhanced table" at bounding box center [514, 133] width 8 height 8
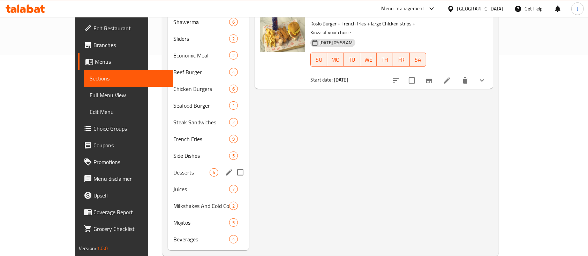
scroll to position [204, 0]
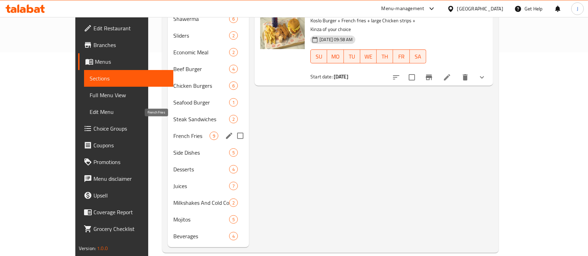
click at [173, 132] on span "French Fries" at bounding box center [191, 136] width 36 height 8
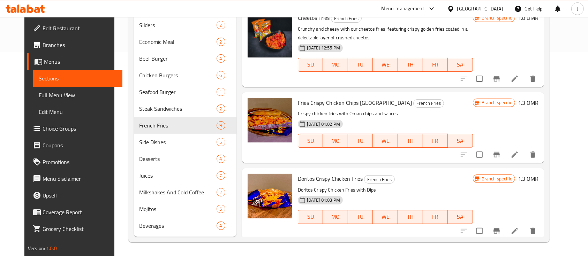
scroll to position [357, 0]
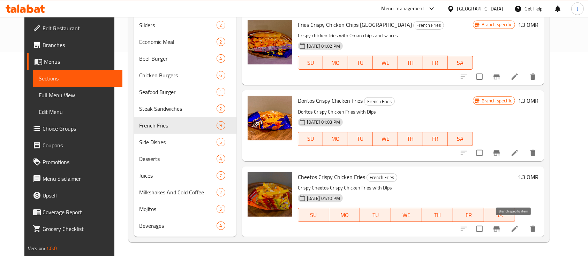
click at [501, 225] on icon "Branch-specific-item" at bounding box center [497, 229] width 8 height 8
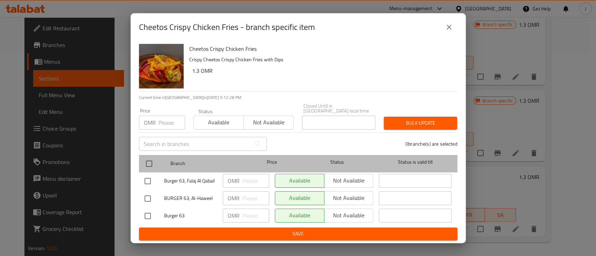
click at [156, 162] on div at bounding box center [155, 164] width 26 height 20
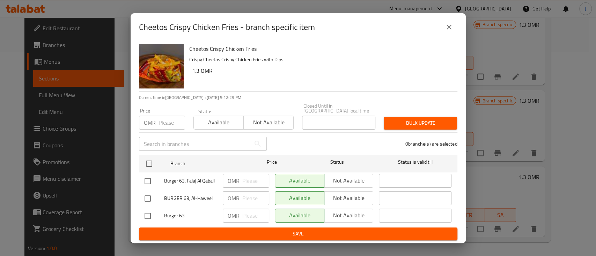
drag, startPoint x: 324, startPoint y: 176, endPoint x: 330, endPoint y: 179, distance: 6.7
click at [325, 177] on div "Available Not available" at bounding box center [324, 181] width 99 height 14
click at [338, 180] on div "Available Not available" at bounding box center [324, 181] width 99 height 14
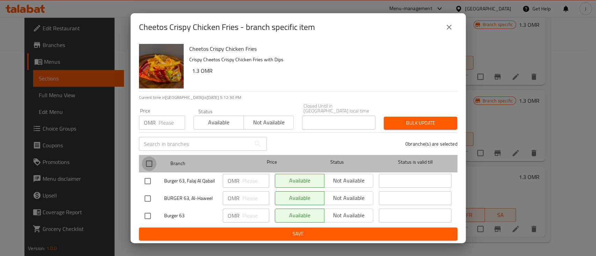
drag, startPoint x: 149, startPoint y: 161, endPoint x: 170, endPoint y: 165, distance: 21.7
click at [149, 161] on input "checkbox" at bounding box center [149, 164] width 15 height 15
checkbox input "true"
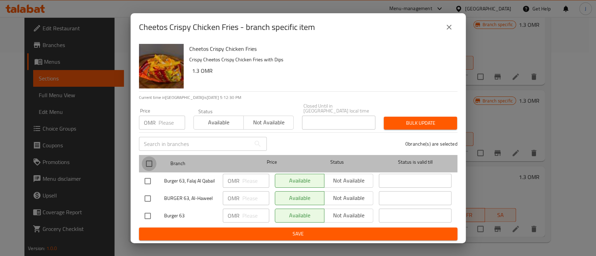
checkbox input "true"
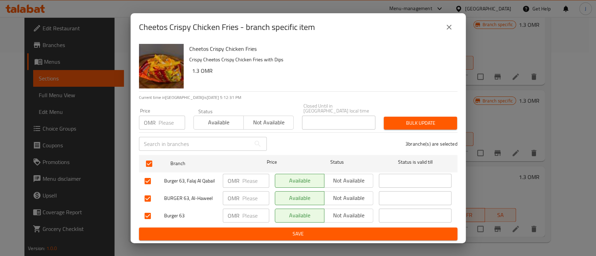
click at [342, 177] on span "Not available" at bounding box center [349, 181] width 44 height 10
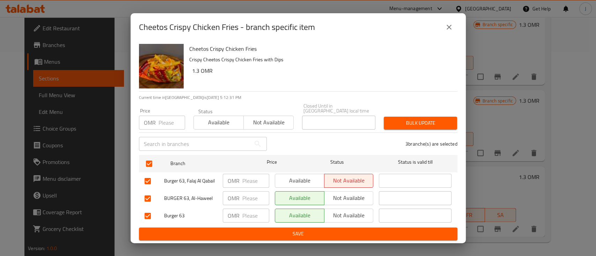
click at [338, 197] on span "Not available" at bounding box center [349, 198] width 44 height 10
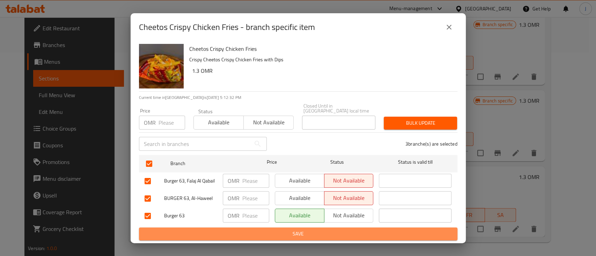
click at [322, 230] on span "Save" at bounding box center [297, 234] width 307 height 9
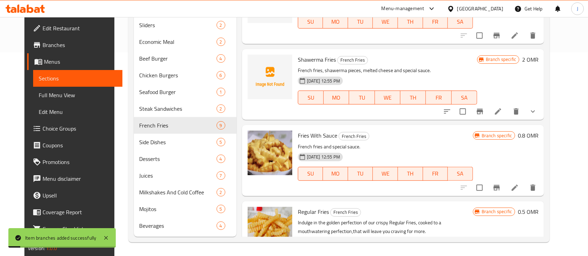
scroll to position [0, 0]
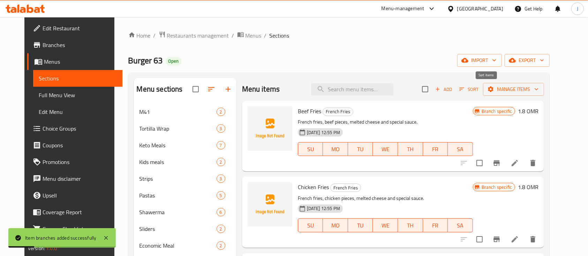
click at [465, 88] on icon "button" at bounding box center [462, 89] width 6 height 6
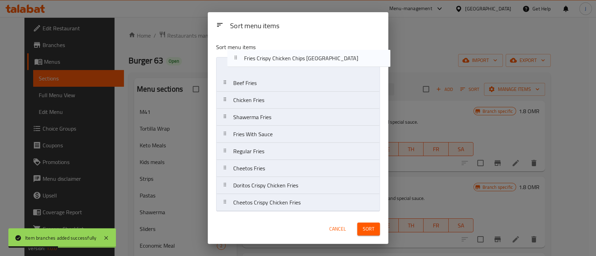
drag, startPoint x: 268, startPoint y: 172, endPoint x: 279, endPoint y: 61, distance: 111.8
click at [279, 59] on nav "Beef Fries Chicken Fries Shawerma Fries Fries With Sauce Regular Fries Cheetos …" at bounding box center [298, 134] width 164 height 155
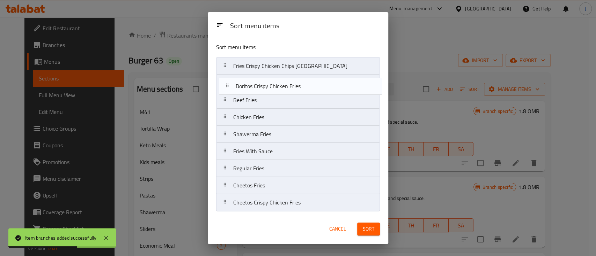
drag, startPoint x: 267, startPoint y: 193, endPoint x: 271, endPoint y: 85, distance: 107.5
click at [271, 85] on nav "Fries Crispy Chicken Chips Oman Beef Fries Chicken Fries Shawerma Fries Fries W…" at bounding box center [298, 134] width 164 height 155
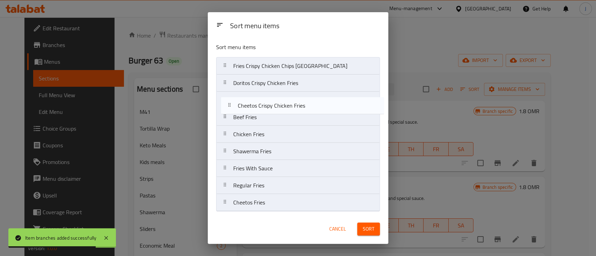
drag, startPoint x: 285, startPoint y: 204, endPoint x: 290, endPoint y: 102, distance: 102.7
click at [290, 102] on nav "Fries Crispy Chicken Chips Oman Doritos Crispy Chicken Fries Beef Fries Chicken…" at bounding box center [298, 134] width 164 height 155
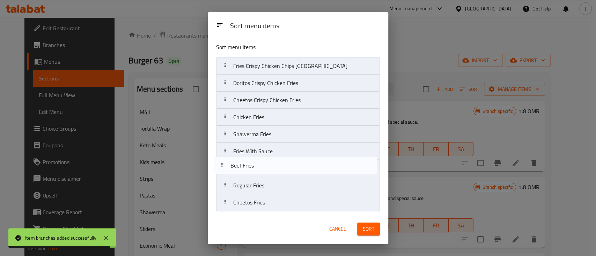
click at [260, 172] on nav "Fries Crispy Chicken Chips Oman Doritos Crispy Chicken Fries Cheetos Crispy Chi…" at bounding box center [298, 134] width 164 height 155
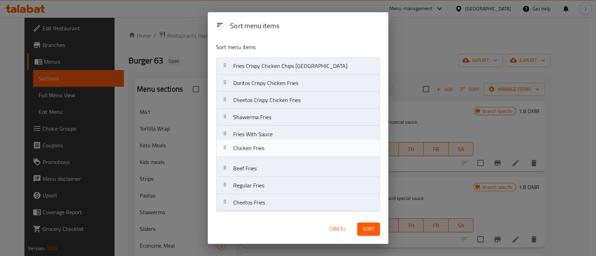
drag, startPoint x: 268, startPoint y: 121, endPoint x: 267, endPoint y: 157, distance: 36.0
click at [267, 157] on nav "Fries Crispy Chicken Chips Oman Doritos Crispy Chicken Fries Cheetos Crispy Chi…" at bounding box center [298, 134] width 164 height 155
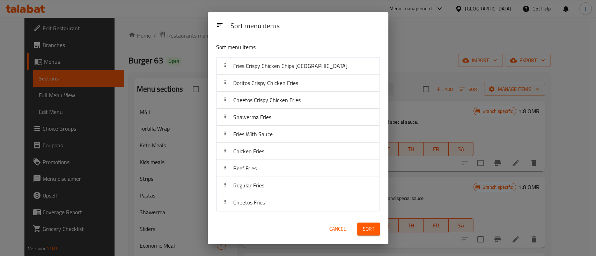
click at [372, 230] on span "Sort" at bounding box center [369, 229] width 12 height 9
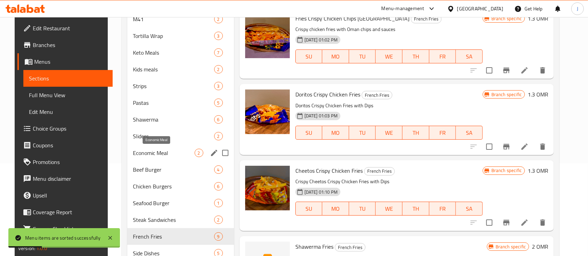
scroll to position [140, 0]
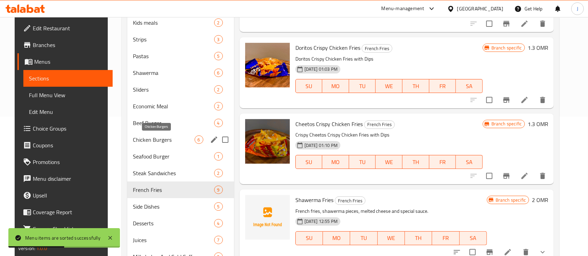
click at [143, 139] on span "Chicken Burgers" at bounding box center [164, 140] width 62 height 8
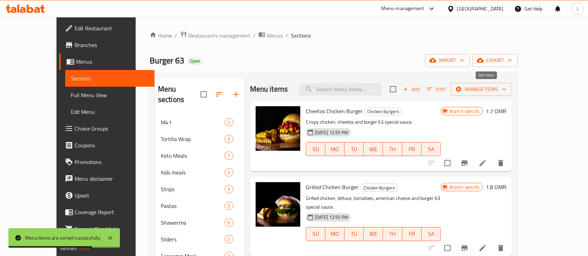
click at [447, 88] on span "Sort" at bounding box center [436, 89] width 19 height 8
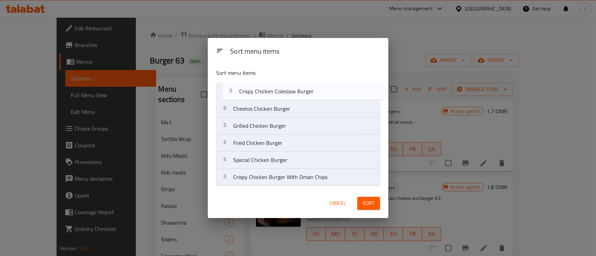
drag, startPoint x: 283, startPoint y: 176, endPoint x: 292, endPoint y: 104, distance: 72.9
click at [288, 89] on nav "Cheetos Chicken Burger Grilled Chicken Burger Fried Chicken Burger Special Chic…" at bounding box center [298, 134] width 164 height 103
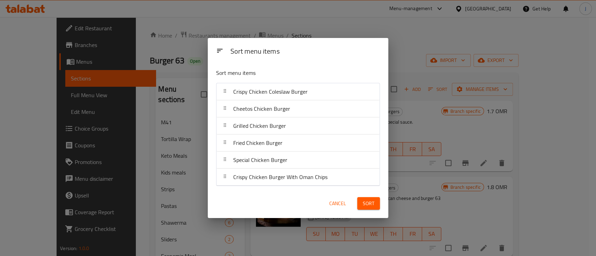
click at [369, 204] on span "Sort" at bounding box center [369, 204] width 12 height 9
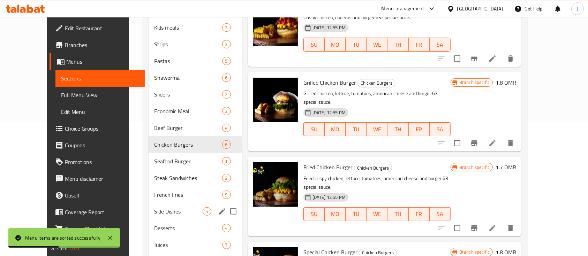
scroll to position [186, 0]
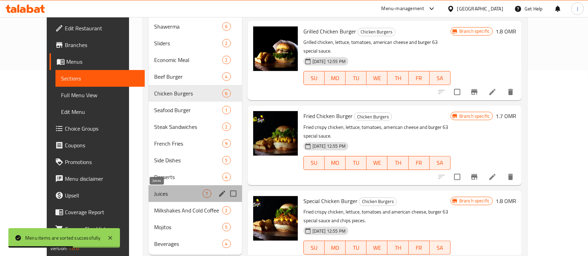
click at [154, 190] on span "Juices" at bounding box center [178, 194] width 48 height 8
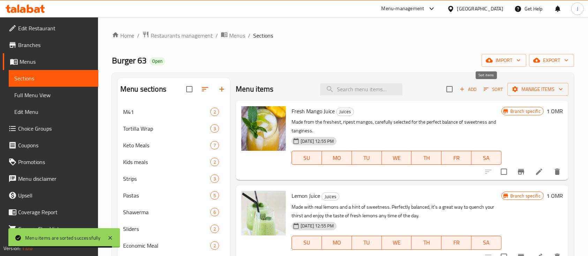
click at [489, 89] on span "Sort" at bounding box center [493, 89] width 19 height 8
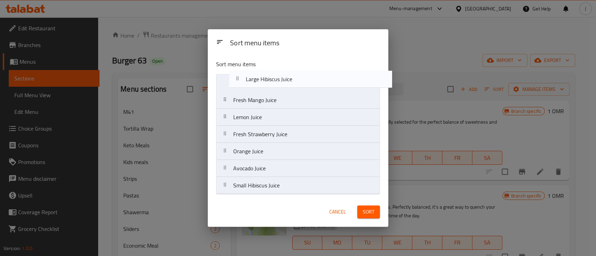
drag, startPoint x: 283, startPoint y: 175, endPoint x: 296, endPoint y: 83, distance: 92.3
click at [296, 83] on nav "Fresh Mango Juice Lemon Juice Fresh Strawberry Juice Orange Juice Avocado Juice…" at bounding box center [298, 134] width 164 height 120
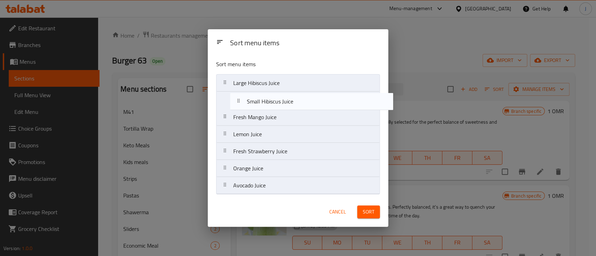
drag, startPoint x: 270, startPoint y: 186, endPoint x: 290, endPoint y: 109, distance: 80.1
click at [283, 98] on nav "Large Hibiscus Juice Fresh Mango Juice Lemon Juice Fresh Strawberry Juice Orang…" at bounding box center [298, 134] width 164 height 120
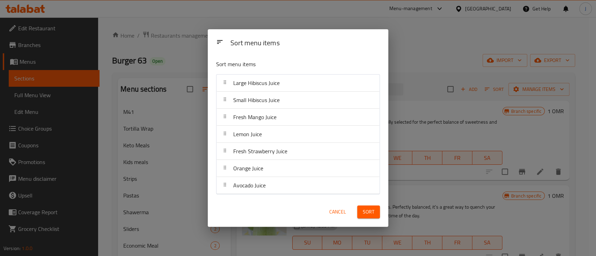
click at [366, 214] on span "Sort" at bounding box center [369, 212] width 12 height 9
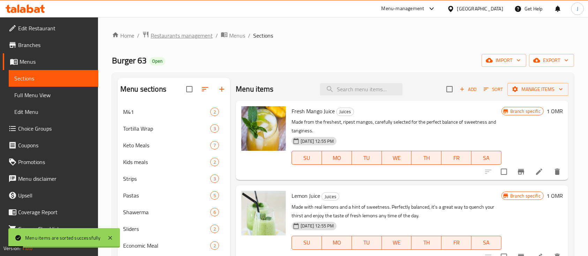
click at [202, 34] on span "Restaurants management" at bounding box center [182, 35] width 62 height 8
